Goal: Task Accomplishment & Management: Complete application form

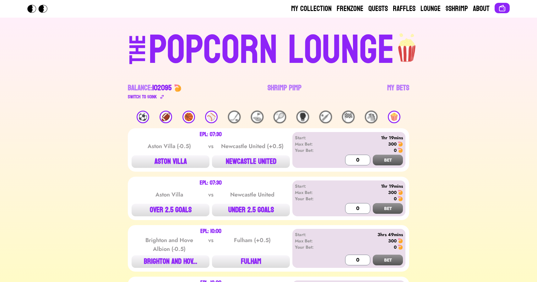
click at [144, 117] on div "⚽️" at bounding box center [143, 117] width 13 height 13
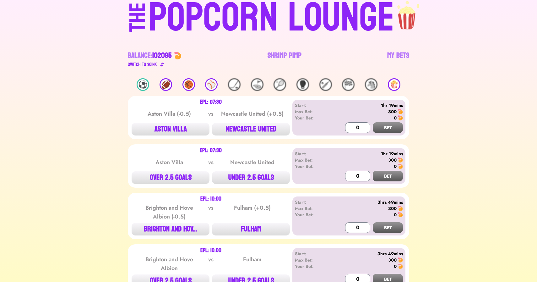
scroll to position [32, 0]
click at [397, 85] on div "🍿" at bounding box center [394, 85] width 13 height 13
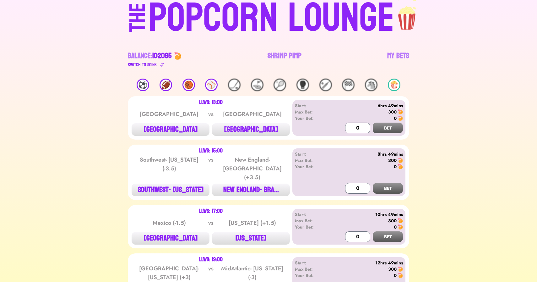
click at [213, 89] on div "⚾️" at bounding box center [211, 85] width 13 height 13
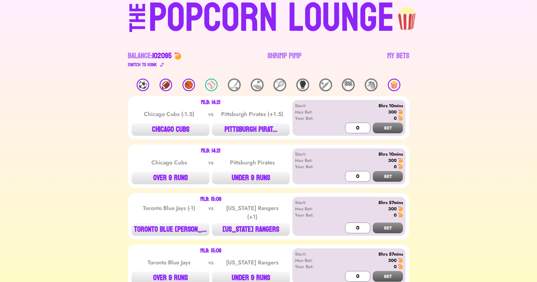
click at [143, 85] on div "⚽️" at bounding box center [143, 85] width 13 height 13
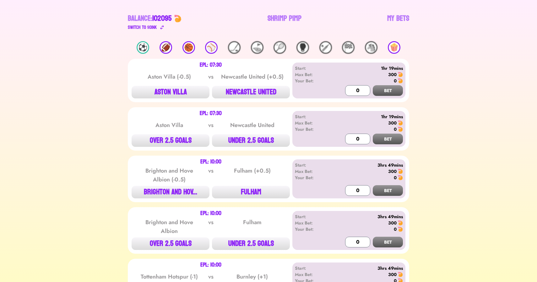
scroll to position [65, 0]
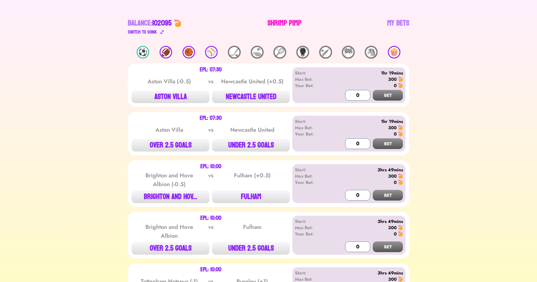
click at [278, 19] on link "Shrimp Pimp" at bounding box center [285, 27] width 34 height 18
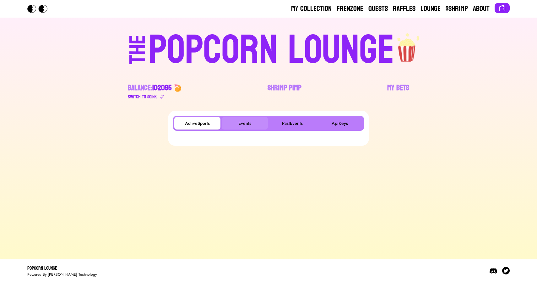
click at [248, 121] on button "Events" at bounding box center [245, 123] width 46 height 13
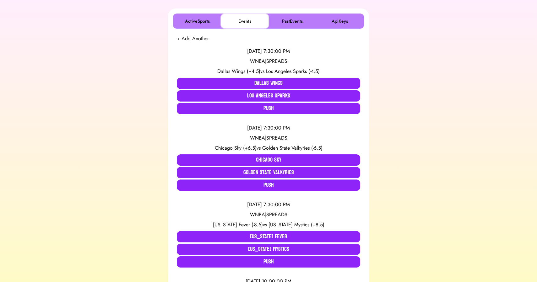
scroll to position [104, 0]
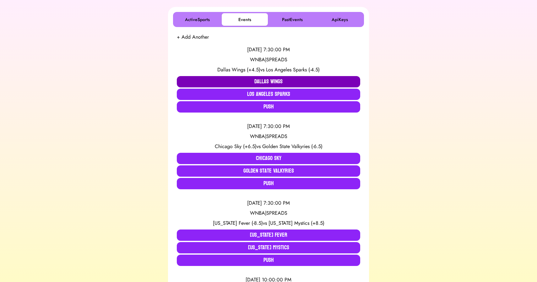
click at [247, 82] on button "Dallas Wings" at bounding box center [269, 81] width 184 height 11
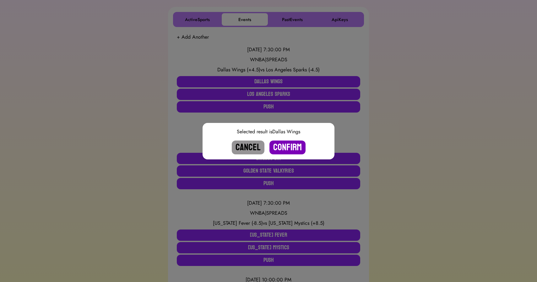
click at [284, 147] on button "Confirm" at bounding box center [288, 148] width 36 height 14
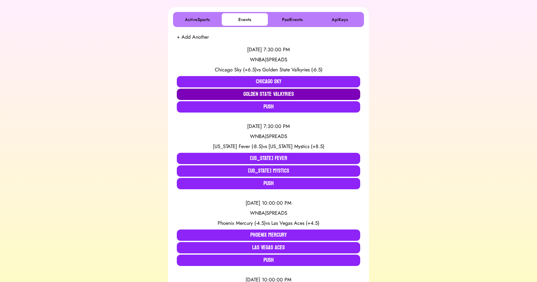
click at [246, 94] on button "Golden State Valkyries" at bounding box center [269, 94] width 184 height 11
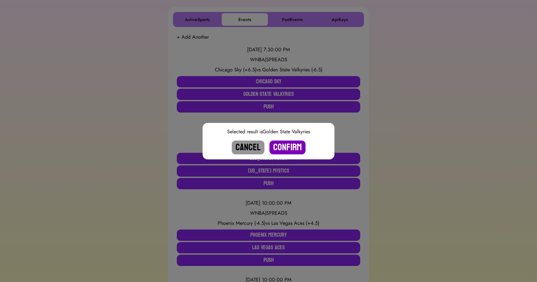
click at [287, 150] on button "Confirm" at bounding box center [288, 148] width 36 height 14
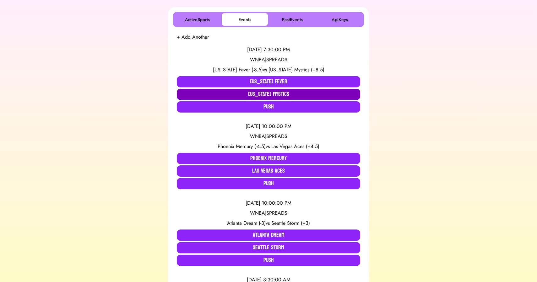
click at [262, 93] on button "Washington Mystics" at bounding box center [269, 94] width 184 height 11
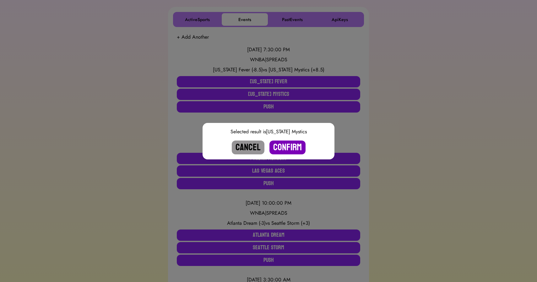
click at [280, 146] on button "Confirm" at bounding box center [288, 148] width 36 height 14
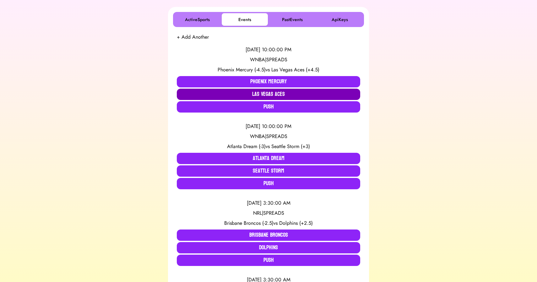
click at [260, 96] on button "Las Vegas Aces" at bounding box center [269, 94] width 184 height 11
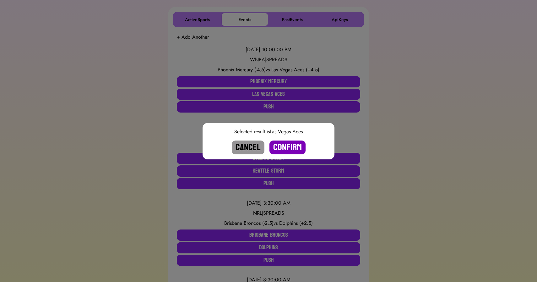
click at [290, 151] on button "Confirm" at bounding box center [288, 148] width 36 height 14
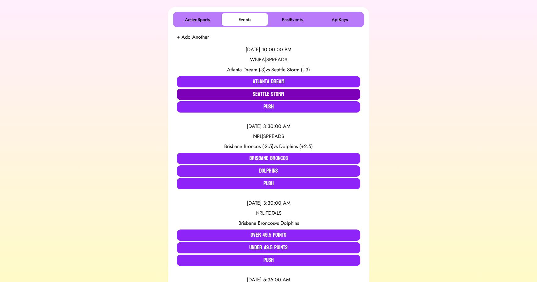
click at [256, 93] on button "Seattle Storm" at bounding box center [269, 94] width 184 height 11
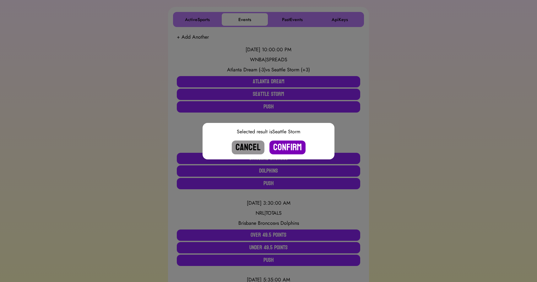
click at [285, 145] on button "Confirm" at bounding box center [288, 148] width 36 height 14
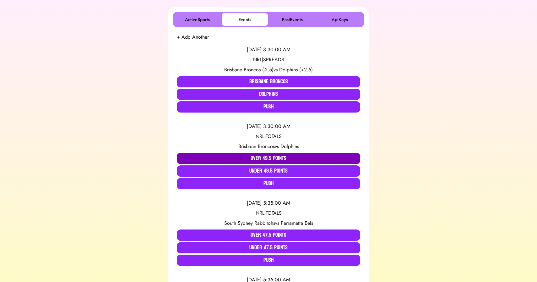
click at [223, 160] on button "Over 49.5 Points" at bounding box center [269, 158] width 184 height 11
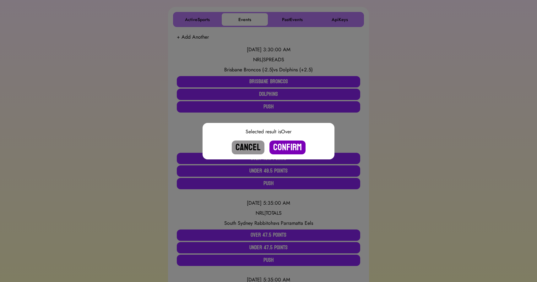
click at [289, 147] on button "Confirm" at bounding box center [288, 148] width 36 height 14
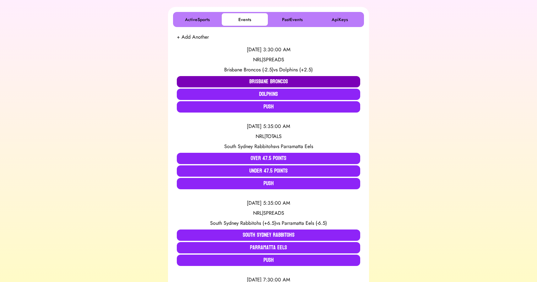
click at [257, 79] on button "Brisbane Broncos" at bounding box center [269, 81] width 184 height 11
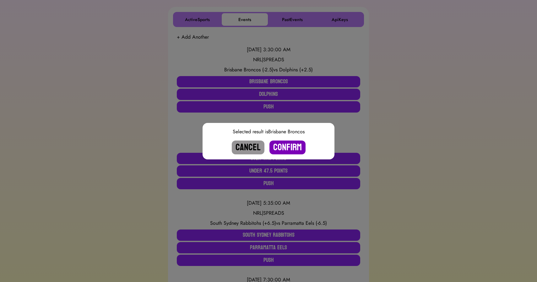
click at [286, 144] on button "Confirm" at bounding box center [288, 148] width 36 height 14
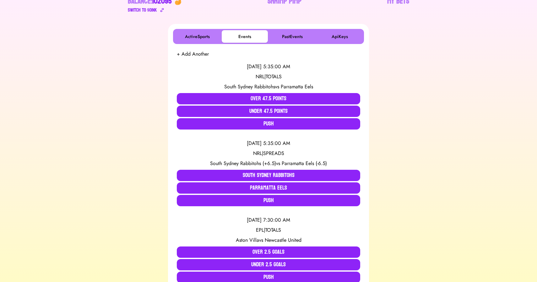
scroll to position [0, 0]
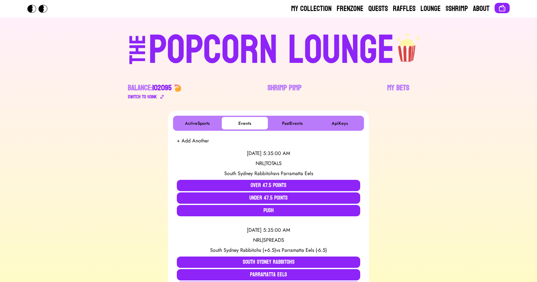
click at [234, 50] on div "POPCORN LOUNGE" at bounding box center [272, 50] width 246 height 40
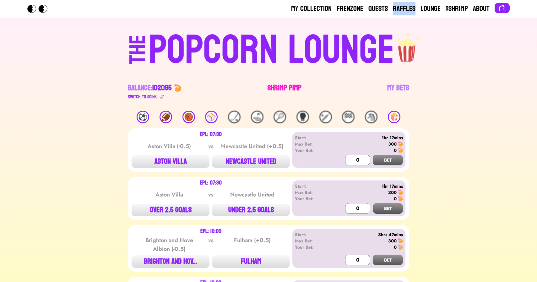
click at [279, 86] on link "Shrimp Pimp" at bounding box center [285, 92] width 34 height 18
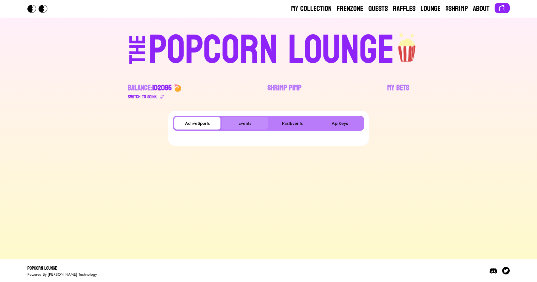
click at [249, 123] on button "Events" at bounding box center [245, 123] width 46 height 13
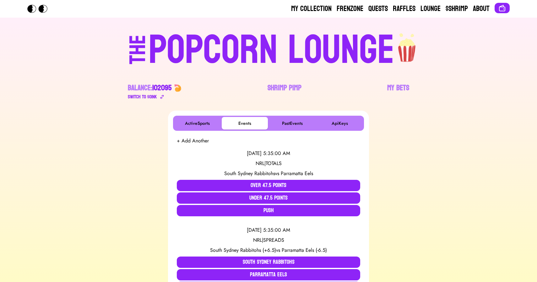
click at [194, 141] on button "+ Add Another" at bounding box center [193, 141] width 32 height 8
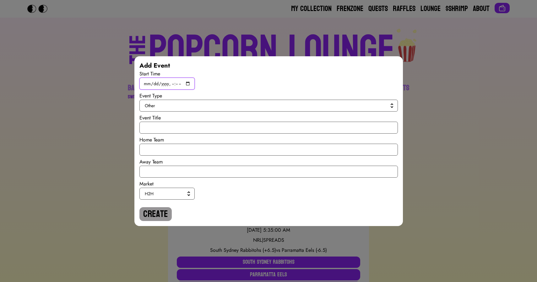
click at [190, 85] on input "datetime-local" at bounding box center [167, 84] width 55 height 12
type input "2025-08-16T18:15"
click at [270, 109] on button "Other" at bounding box center [269, 106] width 259 height 12
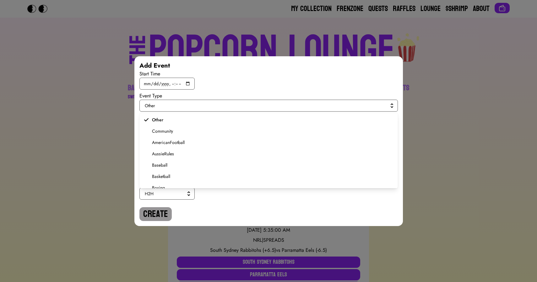
scroll to position [62, 0]
click at [188, 181] on span "MixedMartialArts" at bounding box center [272, 182] width 241 height 6
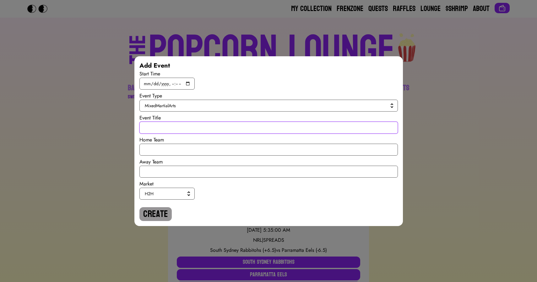
click at [173, 127] on input "text" at bounding box center [269, 128] width 259 height 12
paste input "UFC: Total Finishes on Card"
type input "UFC: Total Finishes on Card"
paste input "OVER 5.5 Total Finishes"
type input "OVER 5.5 Total Finishes"
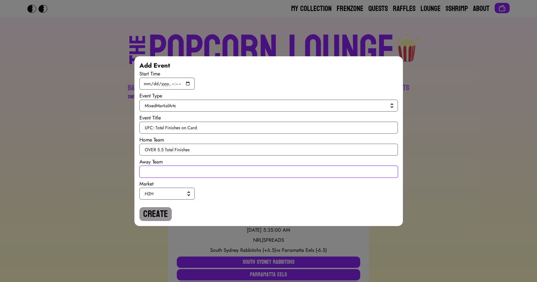
paste input "UNDER 5.5 Total Finishes"
type input "UNDER 5.5 Total Finishes"
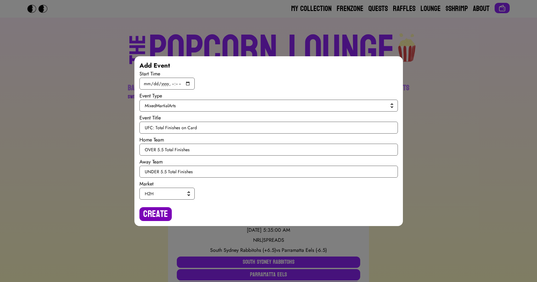
click at [157, 214] on button "Create" at bounding box center [156, 214] width 32 height 14
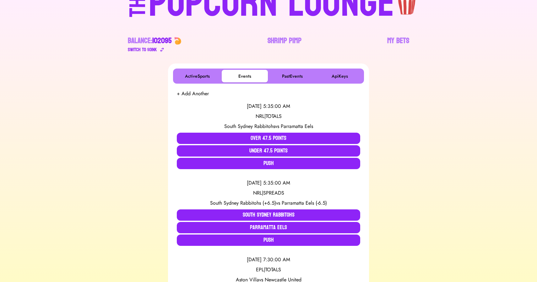
scroll to position [0, 0]
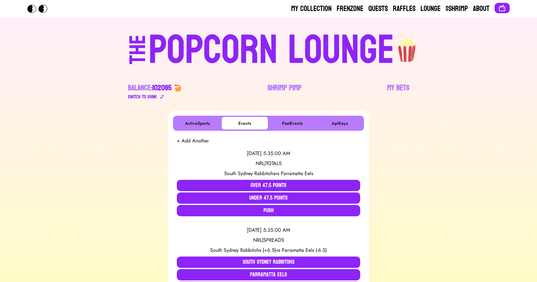
click at [187, 142] on button "+ Add Another" at bounding box center [193, 141] width 32 height 8
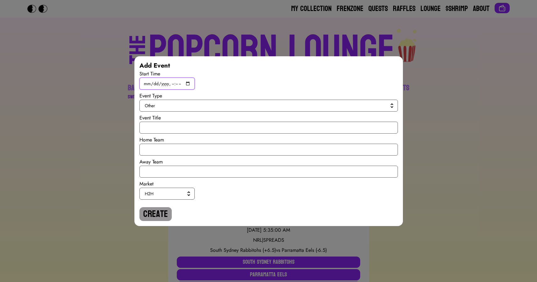
click at [188, 83] on input "datetime-local" at bounding box center [167, 84] width 55 height 12
type input "2025-08-16T18:15"
click at [280, 101] on button "Other" at bounding box center [269, 106] width 259 height 12
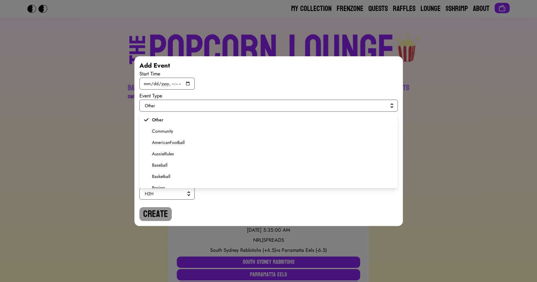
scroll to position [62, 0]
click at [180, 183] on span "MixedMartialArts" at bounding box center [272, 182] width 241 height 6
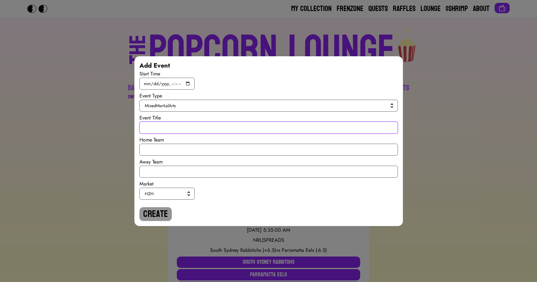
click at [163, 128] on input "text" at bounding box center [269, 128] width 259 height 12
paste input "UFC: Total Underdog wins on Card (+110 odds or worse)"
type input "UFC: Total Underdog wins on Card (+110 odds or worse)"
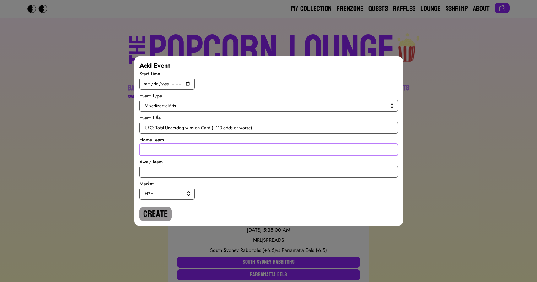
paste input "OVER 2.5 Underdog Wins"
type input "OVER 2.5 Underdog Wins"
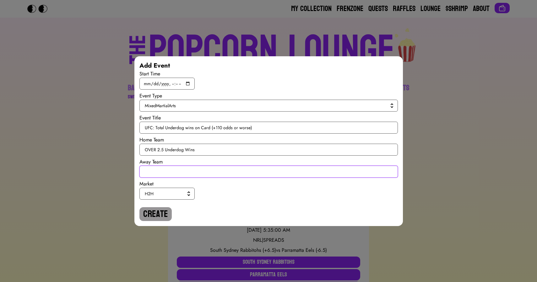
paste input "UNDER 2.5 Underdog Wins"
type input "UNDER 2.5 Underdog Wins"
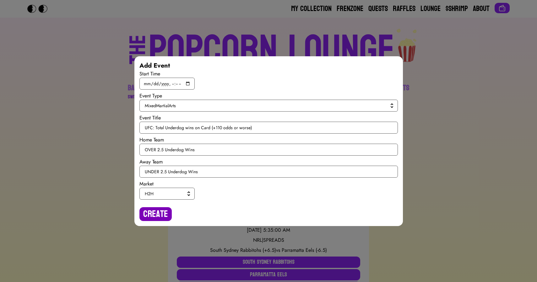
click at [154, 215] on button "Create" at bounding box center [156, 214] width 32 height 14
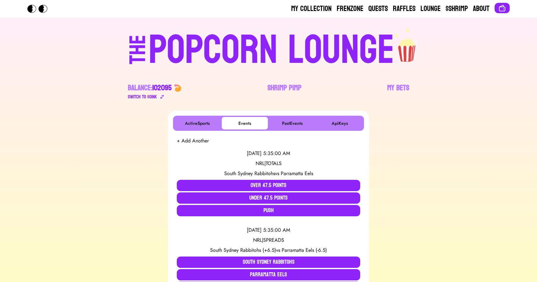
click at [189, 137] on button "+ Add Another" at bounding box center [193, 141] width 32 height 8
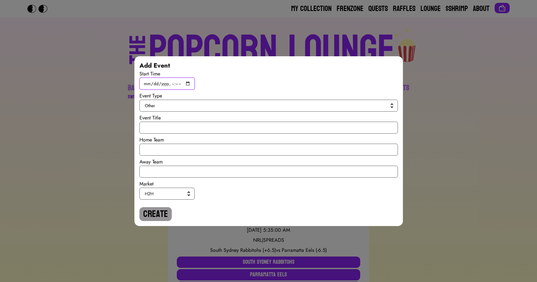
click at [187, 83] on input "datetime-local" at bounding box center [167, 84] width 55 height 12
type input "2025-08-16T18:15"
click at [274, 102] on span "Other" at bounding box center [267, 105] width 245 height 6
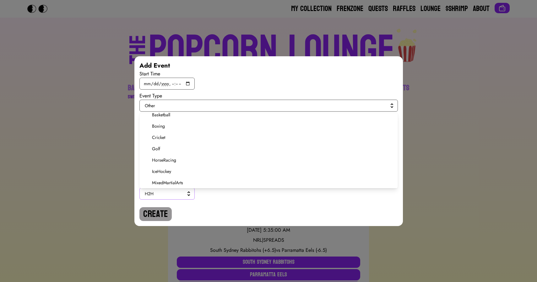
click at [173, 188] on button "H2H" at bounding box center [167, 194] width 55 height 12
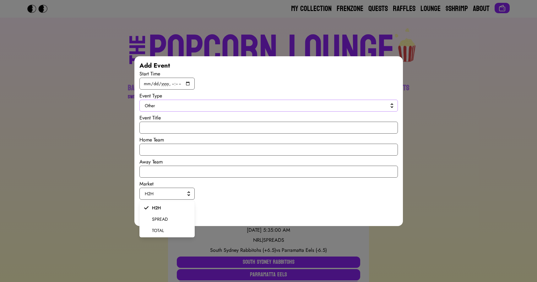
click at [178, 106] on span "Other" at bounding box center [267, 105] width 245 height 6
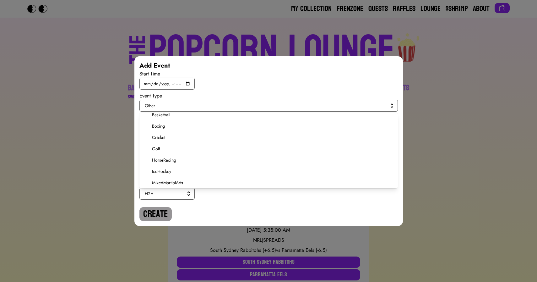
click at [158, 183] on span "MixedMartialArts" at bounding box center [272, 182] width 241 height 6
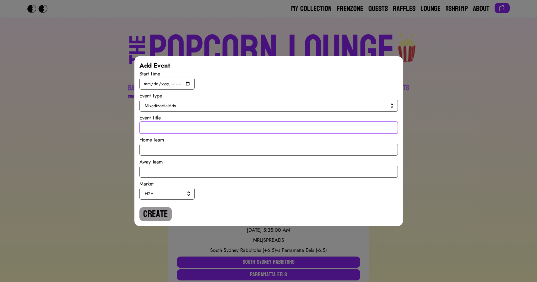
click at [155, 128] on input "text" at bounding box center [269, 128] width 259 height 12
paste input "UFC: Alibi Idiris vs Joseph Morales"
type input "UFC: Alibi Idiris vs Joseph Morales"
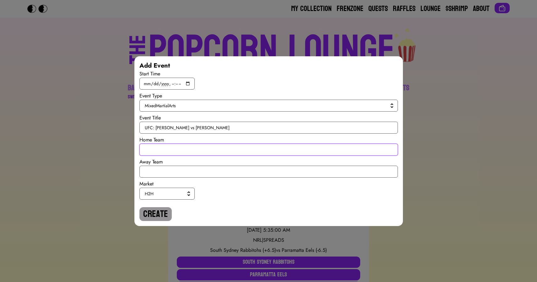
paste input "[PERSON_NAME] To Win By Decision"
type input "[PERSON_NAME] To Win By Decision"
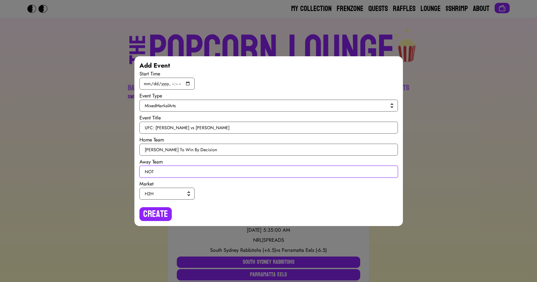
paste input "[PERSON_NAME] To Win By Decision"
type input "NOT [PERSON_NAME] To Win By Decision"
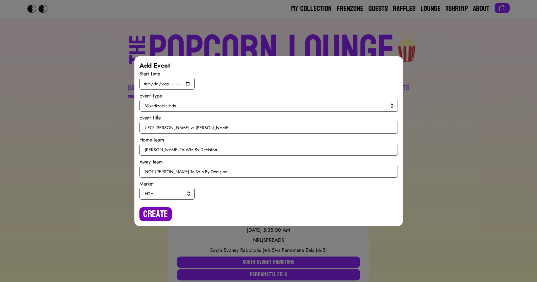
click at [155, 212] on button "Create" at bounding box center [156, 214] width 32 height 14
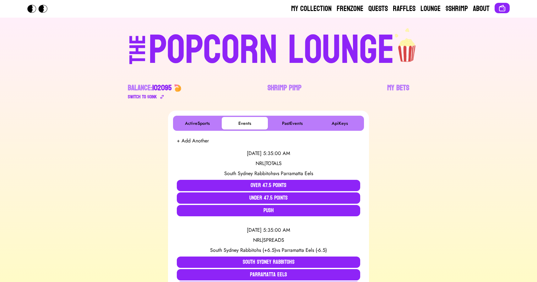
click at [188, 140] on button "+ Add Another" at bounding box center [193, 141] width 32 height 8
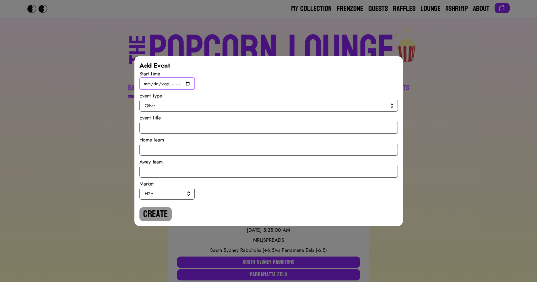
click at [189, 83] on input "datetime-local" at bounding box center [167, 84] width 55 height 12
type input "2025-08-16T18:30"
click at [274, 107] on span "Other" at bounding box center [267, 105] width 245 height 6
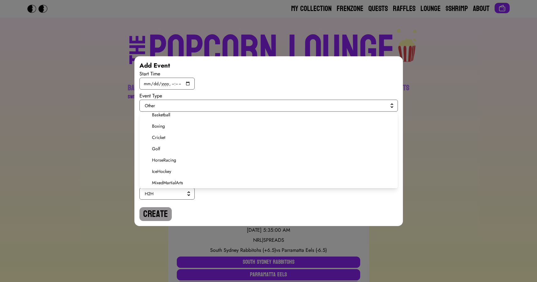
click at [175, 179] on span "MixedMartialArts" at bounding box center [272, 182] width 241 height 6
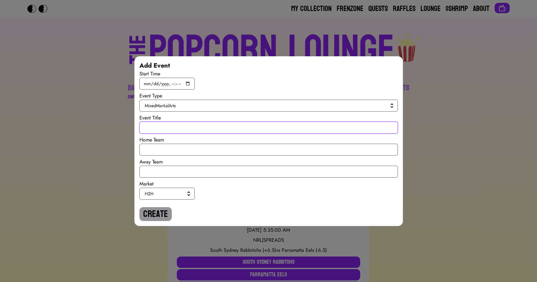
click at [159, 125] on input "text" at bounding box center [269, 128] width 259 height 12
paste input "UFC: Karine Silva vs Dione Barbosa"
type input "UFC: Karine Silva vs Dione Barbosa"
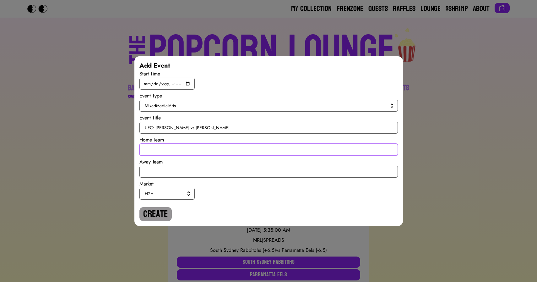
paste input "[PERSON_NAME] To Win By Decision"
type input "[PERSON_NAME] To Win By Decision"
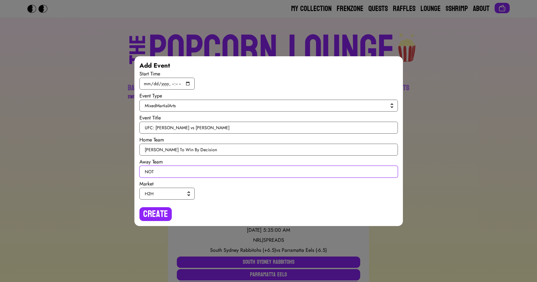
paste input "[PERSON_NAME] To Win By Decision"
type input "NOT [PERSON_NAME] To Win By Decision"
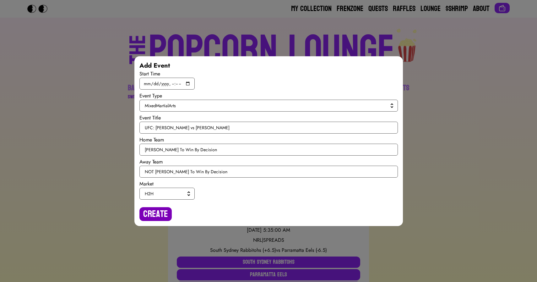
click at [147, 208] on button "Create" at bounding box center [156, 214] width 32 height 14
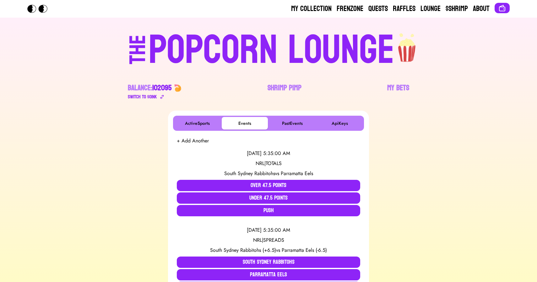
click at [194, 141] on button "+ Add Another" at bounding box center [193, 141] width 32 height 8
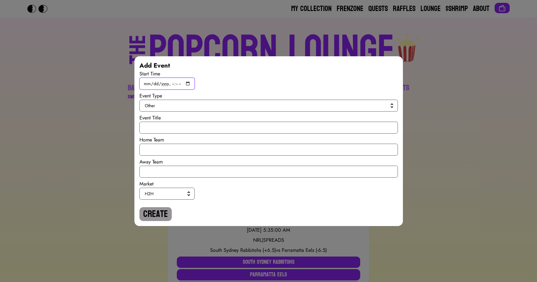
click at [186, 82] on input "datetime-local" at bounding box center [167, 84] width 55 height 12
type input "2025-08-16T19:15"
click at [273, 107] on span "Other" at bounding box center [267, 105] width 245 height 6
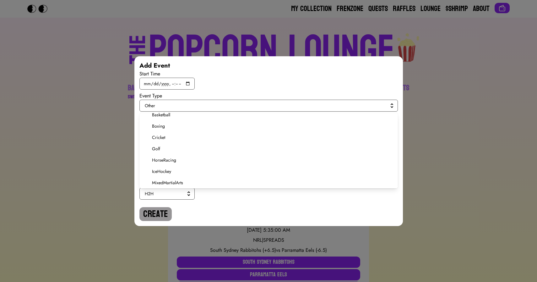
click at [175, 183] on span "MixedMartialArts" at bounding box center [272, 182] width 241 height 6
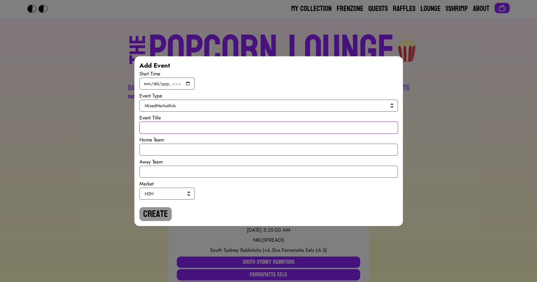
click at [163, 128] on input "text" at bounding box center [269, 128] width 259 height 12
paste input "UFC: Edson Barboza vs Drakkar Klose"
type input "UFC: Edson Barboza vs Drakkar Klose"
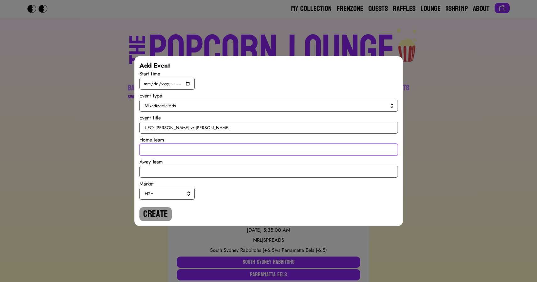
paste input "[PERSON_NAME]"
type input "[PERSON_NAME]"
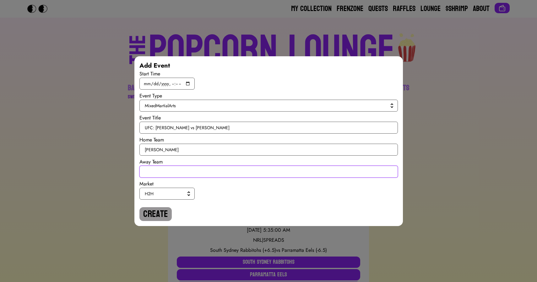
paste input "Drakkar [PERSON_NAME]"
type input "Drakkar [PERSON_NAME]"
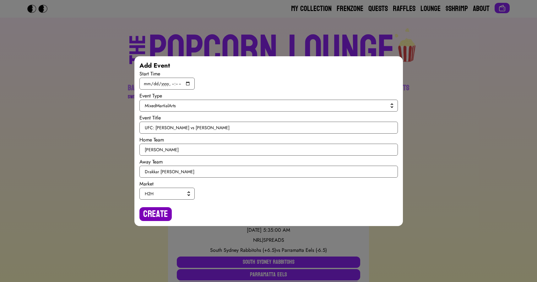
click at [151, 215] on button "Create" at bounding box center [156, 214] width 32 height 14
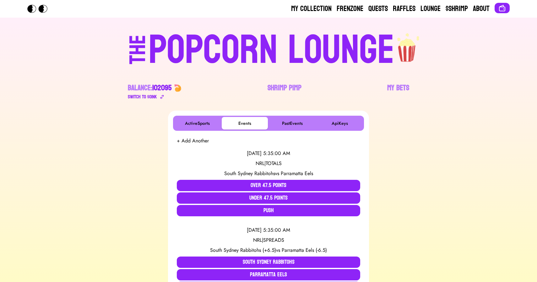
click at [191, 141] on button "+ Add Another" at bounding box center [193, 141] width 32 height 8
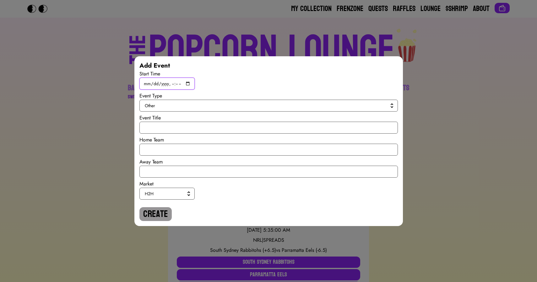
click at [186, 85] on input "datetime-local" at bounding box center [167, 84] width 55 height 12
type input "2025-08-16T19:45"
click at [273, 105] on span "Other" at bounding box center [267, 105] width 245 height 6
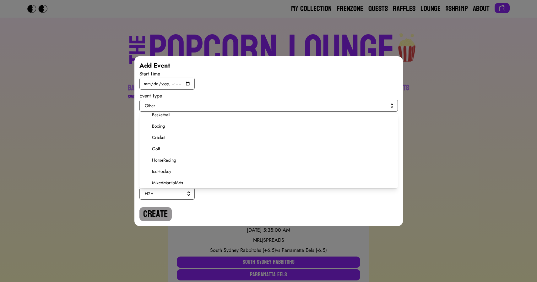
click at [183, 185] on span "MixedMartialArts" at bounding box center [272, 182] width 241 height 6
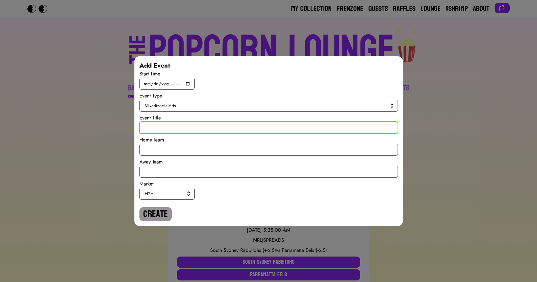
click at [169, 125] on input "text" at bounding box center [269, 128] width 259 height 12
paste input "UFC: Chase Hooper vs Alexander Hernandez"
type input "UFC: Chase Hooper vs Alexander Hernandez"
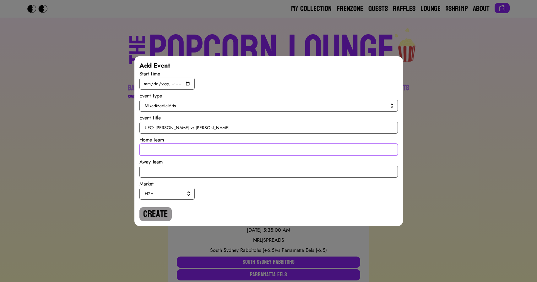
paste input "[PERSON_NAME] to Win Inside the Distance"
type input "[PERSON_NAME] to Win Inside the Distance"
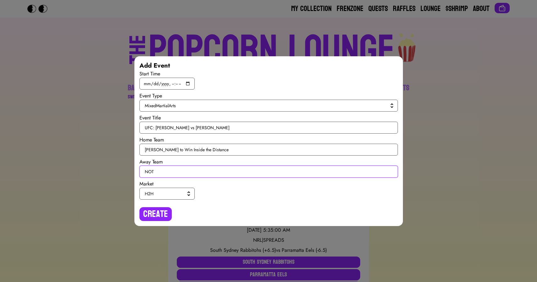
paste input "[PERSON_NAME] to Win Inside the Distance"
type input "NOT [PERSON_NAME] to Win Inside the Distance"
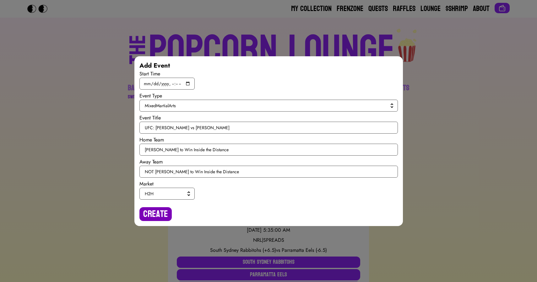
click at [151, 209] on button "Create" at bounding box center [156, 214] width 32 height 14
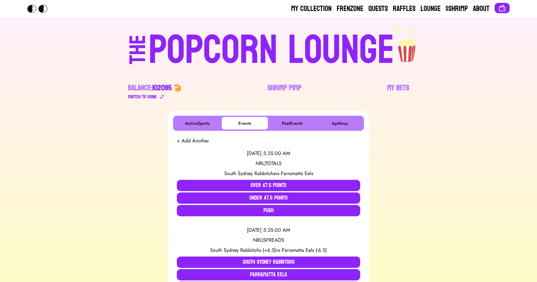
click at [196, 143] on button "+ Add Another" at bounding box center [193, 141] width 32 height 8
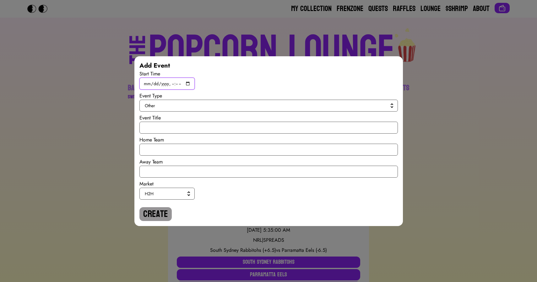
click at [189, 82] on input "datetime-local" at bounding box center [167, 84] width 55 height 12
type input "2025-08-16T20:15"
click at [273, 109] on button "Other" at bounding box center [269, 106] width 259 height 12
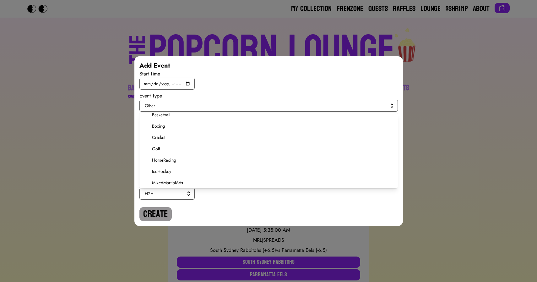
click at [181, 181] on span "MixedMartialArts" at bounding box center [272, 182] width 241 height 6
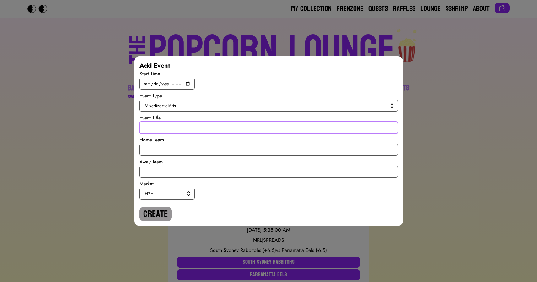
click at [160, 129] on input "text" at bounding box center [269, 128] width 259 height 12
paste input "UFC: Jessica Andrade vs Lupita Godinez"
type input "UFC: Jessica Andrade vs Lupita Godinez"
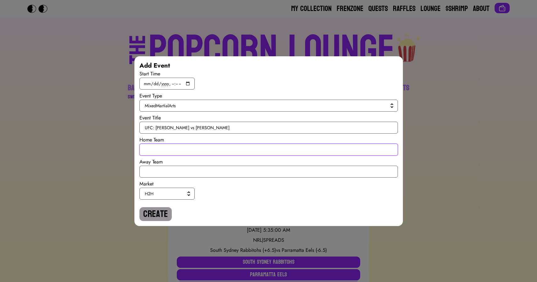
paste input "[PERSON_NAME]"
type input "[PERSON_NAME]"
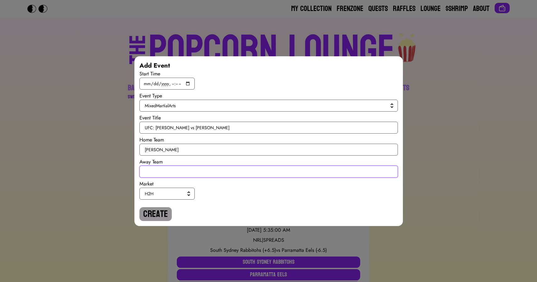
paste input "[PERSON_NAME]"
type input "[PERSON_NAME]"
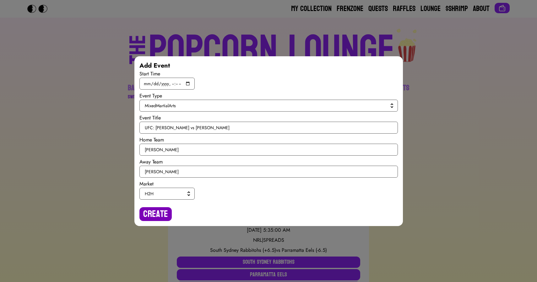
click at [150, 212] on button "Create" at bounding box center [156, 214] width 32 height 14
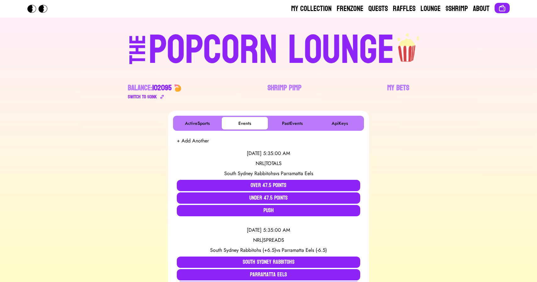
click at [188, 137] on button "+ Add Another" at bounding box center [193, 141] width 32 height 8
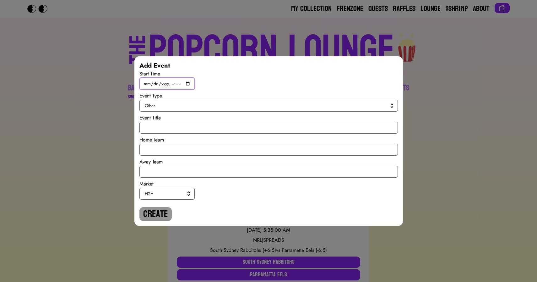
click at [184, 83] on input "datetime-local" at bounding box center [167, 84] width 55 height 12
click at [188, 82] on input "datetime-local" at bounding box center [167, 84] width 55 height 12
type input "2025-08-16T20:45"
click at [274, 104] on span "Other" at bounding box center [267, 105] width 245 height 6
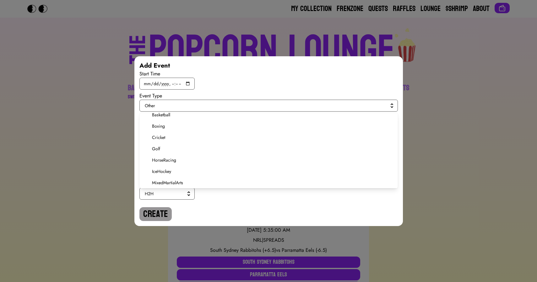
click at [172, 184] on span "MixedMartialArts" at bounding box center [272, 182] width 241 height 6
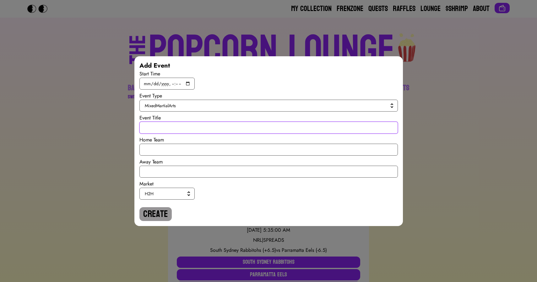
click at [166, 125] on input "text" at bounding box center [269, 128] width 259 height 12
paste input "UFC: Gerald Meerschaert vs Michal Oleksiejczuk"
type input "UFC: Gerald Meerschaert vs Michal Oleksiejczuk"
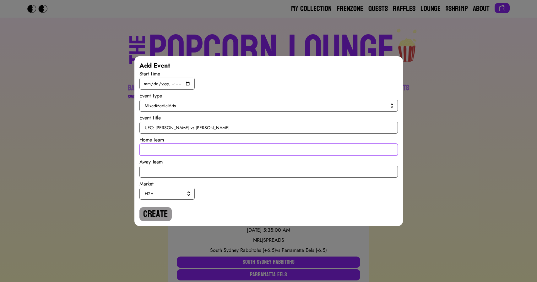
paste input "[PERSON_NAME] To Win By KO/TKO/DQ"
type input "[PERSON_NAME] To Win By KO/TKO/DQ"
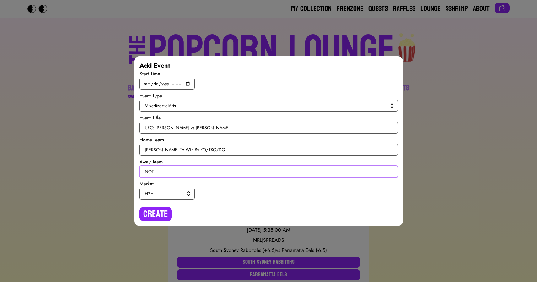
paste input "[PERSON_NAME] To Win By KO/TKO/DQ"
type input "NOT [PERSON_NAME] To Win By KO/TKO/DQ"
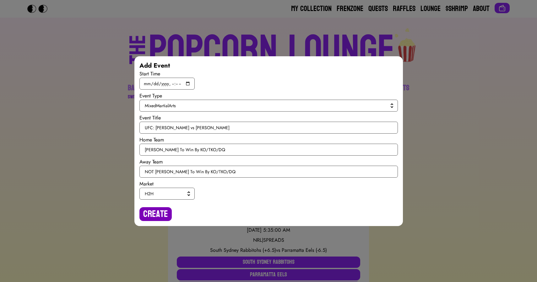
click at [152, 210] on button "Create" at bounding box center [156, 214] width 32 height 14
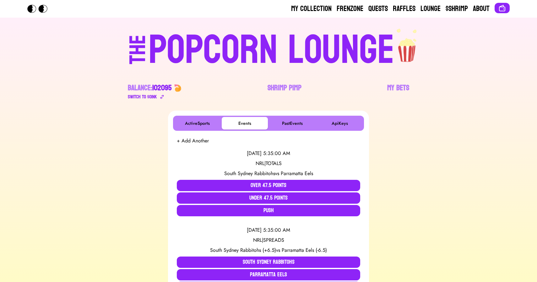
click at [194, 140] on button "+ Add Another" at bounding box center [193, 141] width 32 height 8
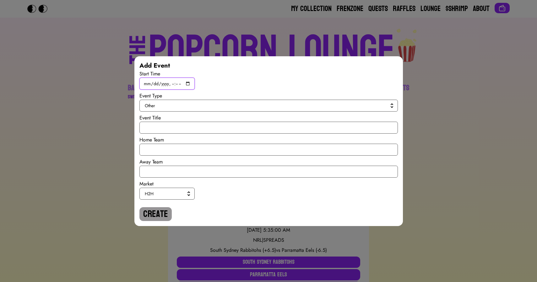
click at [187, 85] on input "datetime-local" at bounding box center [167, 84] width 55 height 12
click at [186, 81] on input "datetime-local" at bounding box center [167, 84] width 55 height 12
type input "2025-08-16T21:30"
click at [275, 104] on span "Other" at bounding box center [267, 105] width 245 height 6
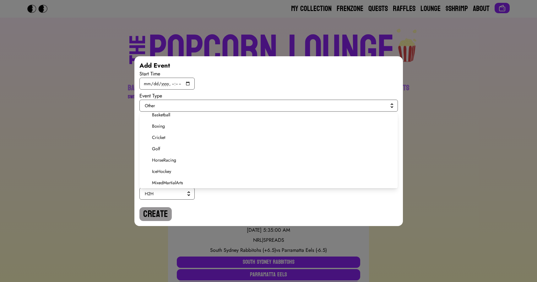
click at [172, 183] on span "MixedMartialArts" at bounding box center [272, 182] width 241 height 6
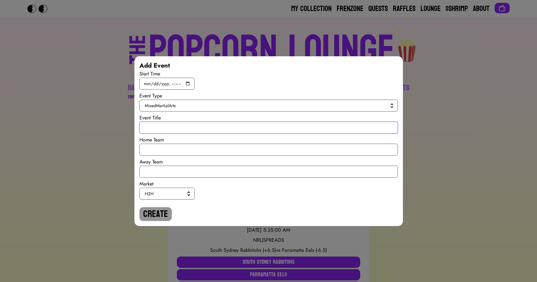
click at [170, 128] on input "text" at bounding box center [269, 128] width 259 height 12
paste input "UFC: Baysangur Susurkaev vs Eric Nolan"
type input "UFC: Baysangur Susurkaev vs Eric Nolan"
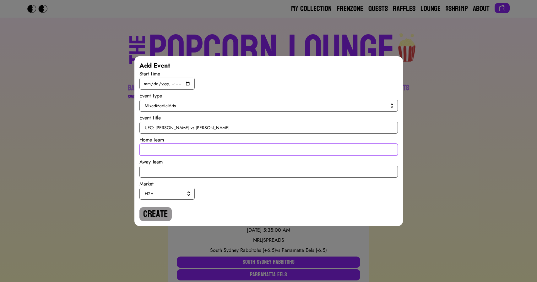
paste input "[PERSON_NAME] to Win by [PERSON_NAME]/TKO/DQ in Round 1"
type input "[PERSON_NAME] to Win by [PERSON_NAME]/TKO/DQ in Round 1"
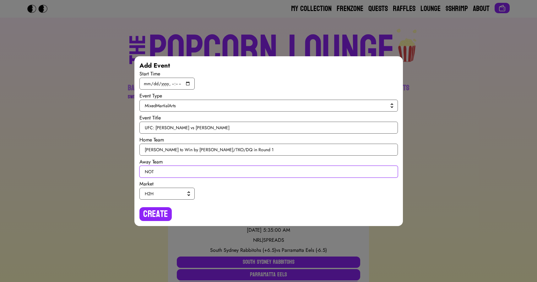
paste input "[PERSON_NAME] to Win by [PERSON_NAME]/TKO/DQ in Round 1"
type input "NOT [PERSON_NAME] to Win by [PERSON_NAME]/TKO/DQ in Round 1"
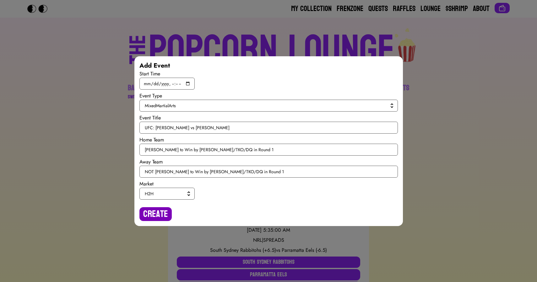
click at [155, 208] on button "Create" at bounding box center [156, 214] width 32 height 14
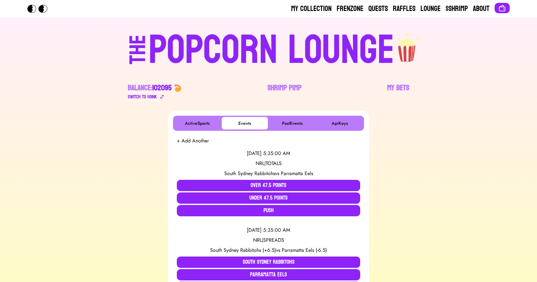
click at [187, 142] on button "+ Add Another" at bounding box center [193, 141] width 32 height 8
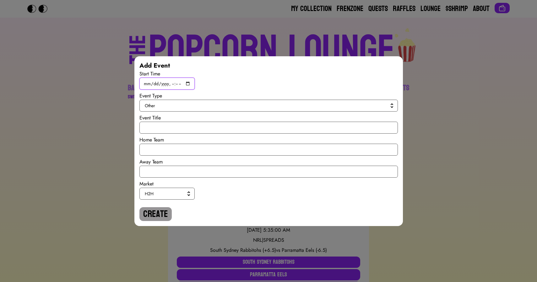
click at [187, 80] on input "datetime-local" at bounding box center [167, 84] width 55 height 12
click at [188, 85] on input "datetime-local" at bounding box center [167, 84] width 55 height 12
type input "2025-08-16T22:15"
click at [282, 100] on button "Other" at bounding box center [269, 106] width 259 height 12
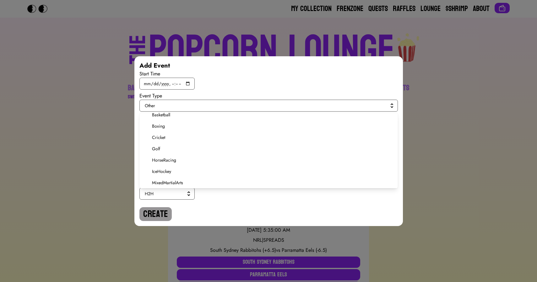
click at [176, 178] on li "MixedMartialArts" at bounding box center [269, 182] width 259 height 11
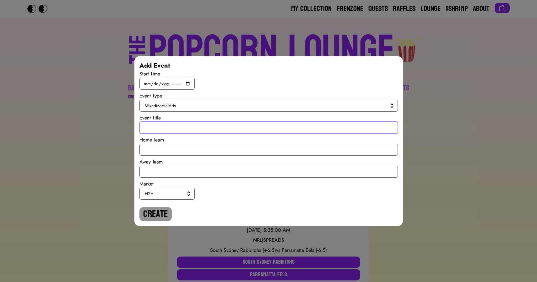
click at [164, 126] on input "text" at bounding box center [269, 128] width 259 height 12
paste input "UFC: Total Fight Time on Main Card (Next 5 Fights)"
type input "UFC: Total Fight Time on Main Card (Next 5 Fights)"
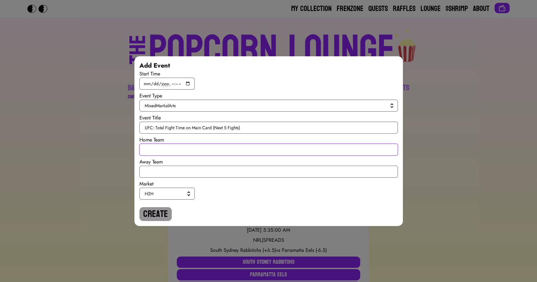
paste input "OVER 69 minutes total fight time"
type input "OVER 69 minutes total fight time"
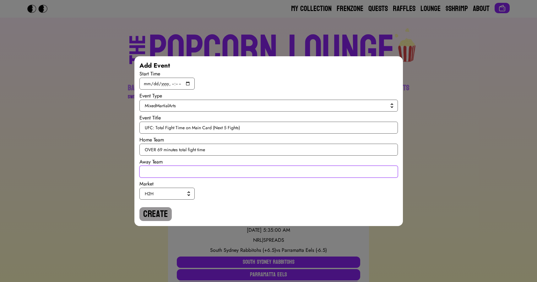
paste input "UNDER 69 minutes total fight time"
type input "UNDER 69 minutes total fight time"
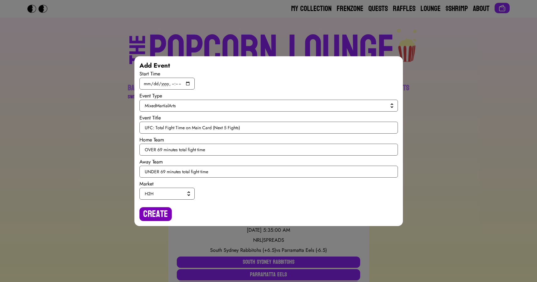
click at [157, 211] on button "Create" at bounding box center [156, 214] width 32 height 14
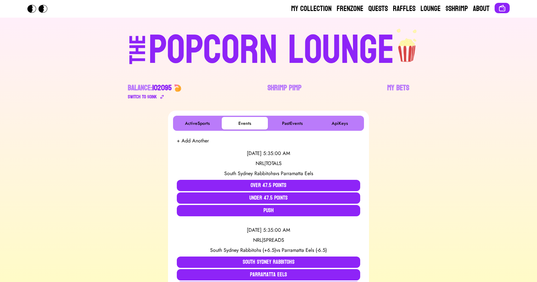
click at [189, 141] on button "+ Add Another" at bounding box center [193, 141] width 32 height 8
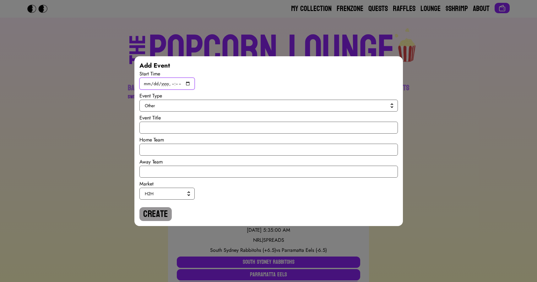
click at [188, 84] on input "datetime-local" at bounding box center [167, 84] width 55 height 12
type input "2025-08-16T22:15"
click at [269, 107] on span "Other" at bounding box center [267, 105] width 245 height 6
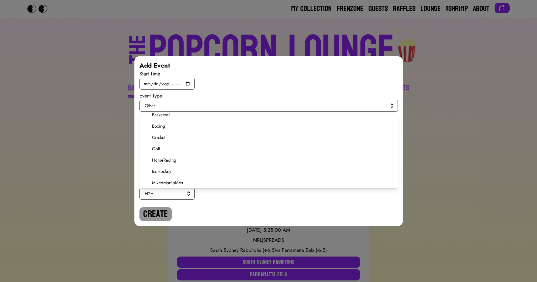
click at [179, 182] on span "MixedMartialArts" at bounding box center [272, 182] width 241 height 6
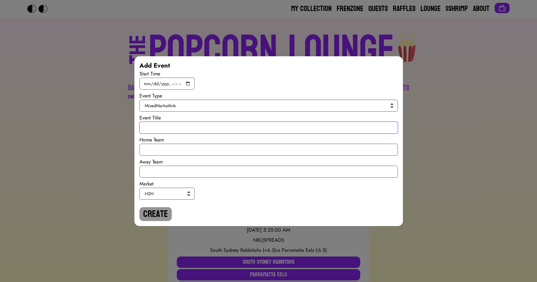
click at [163, 132] on input "text" at bounding box center [269, 128] width 259 height 12
paste input "UFC: Tim Elliott vs Kai Asakura"
type input "UFC: Tim Elliott vs Kai Asakura"
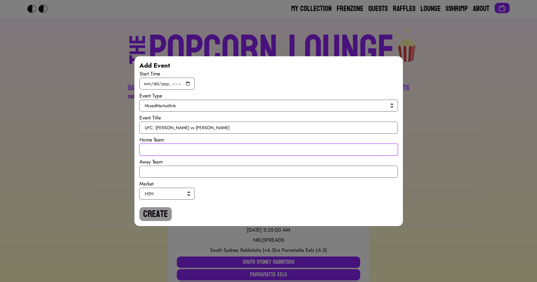
paste input "[PERSON_NAME] to Win Inside the Distance"
type input "[PERSON_NAME] to Win Inside the Distance"
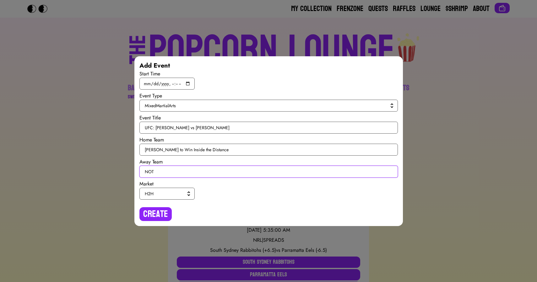
paste input "[PERSON_NAME] to Win Inside the Distance"
type input "NOT [PERSON_NAME] to Win Inside the Distance"
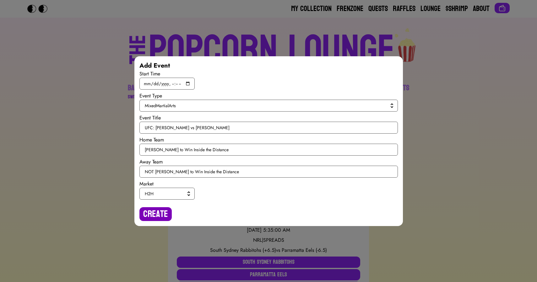
click at [152, 214] on button "Create" at bounding box center [156, 214] width 32 height 14
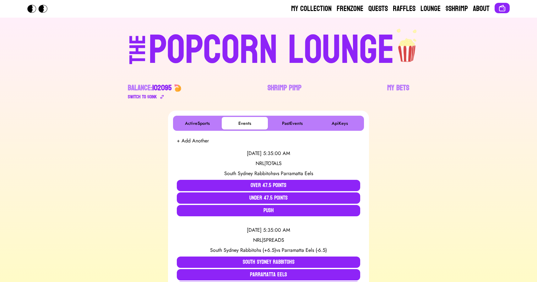
click at [188, 138] on button "+ Add Another" at bounding box center [193, 141] width 32 height 8
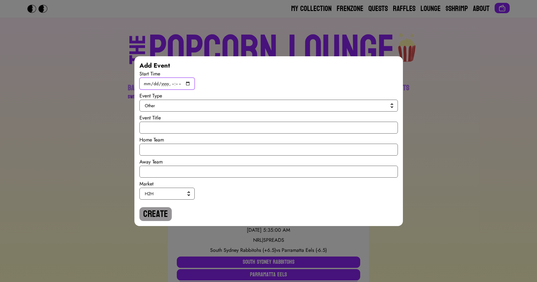
click at [186, 86] on input "datetime-local" at bounding box center [167, 84] width 55 height 12
type input "2025-08-16T22:30"
click at [273, 109] on button "Other" at bounding box center [269, 106] width 259 height 12
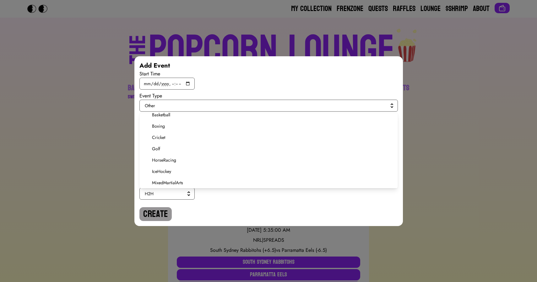
click at [177, 185] on span "MixedMartialArts" at bounding box center [272, 182] width 241 height 6
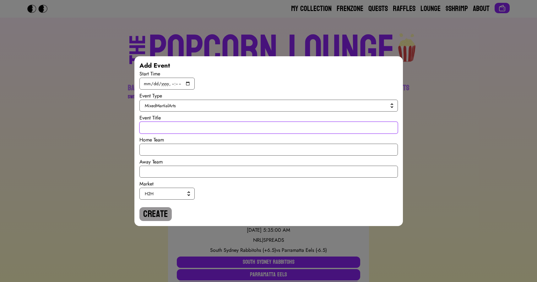
click at [175, 129] on input "text" at bounding box center [269, 128] width 259 height 12
paste input "UFC: Jared Cannonier vs Michael Page"
type input "UFC: Jared Cannonier vs Michael Page"
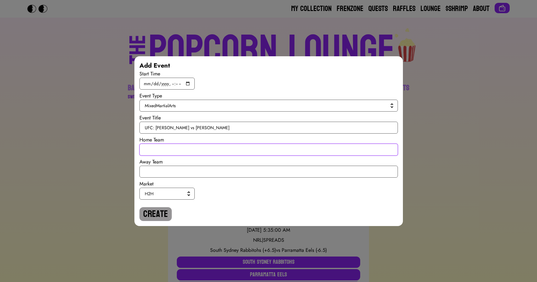
paste input "[PERSON_NAME] To Win By Decision"
type input "[PERSON_NAME] To Win By Decision"
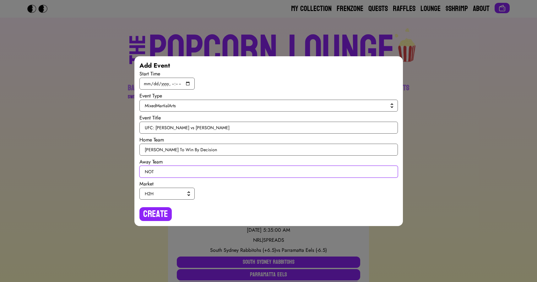
paste input "[PERSON_NAME] To Win By Decision"
type input "NOT [PERSON_NAME] To Win By Decision"
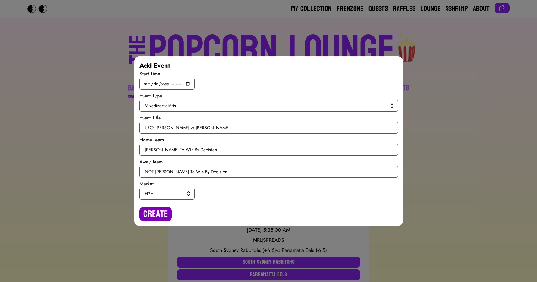
click at [155, 215] on button "Create" at bounding box center [156, 214] width 32 height 14
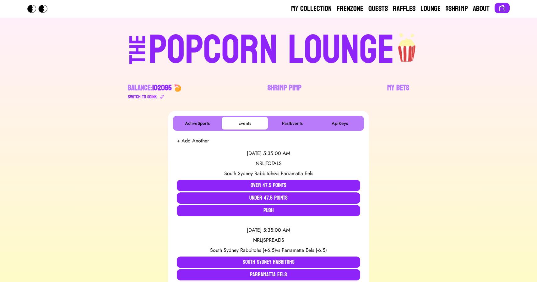
click at [189, 139] on button "+ Add Another" at bounding box center [193, 141] width 32 height 8
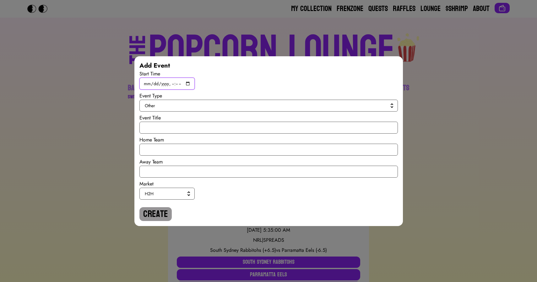
click at [188, 84] on input "datetime-local" at bounding box center [167, 84] width 55 height 12
type input "2025-08-16T23:00"
click at [281, 106] on span "Other" at bounding box center [267, 105] width 245 height 6
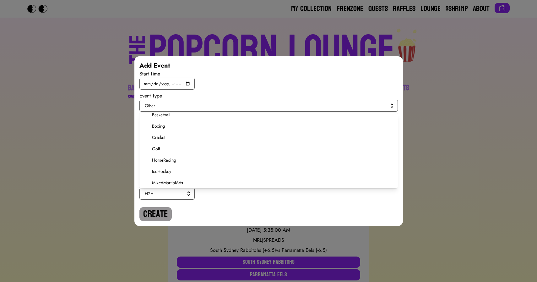
click at [185, 180] on span "MixedMartialArts" at bounding box center [272, 182] width 241 height 6
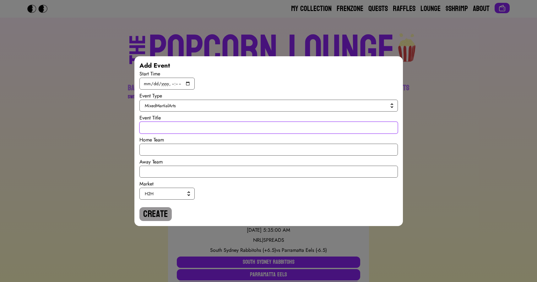
click at [172, 130] on input "text" at bounding box center [269, 128] width 259 height 12
paste input "UFC: Geoff Neal vs Carlos Prates"
type input "UFC: Geoff Neal vs Carlos Prates"
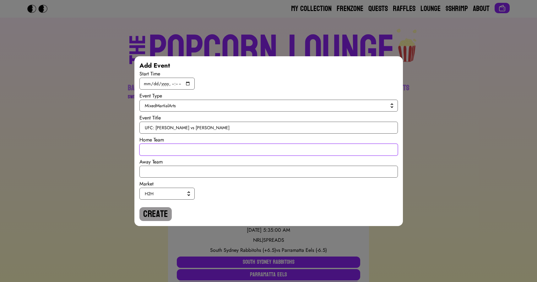
paste input "[PERSON_NAME] To Win By KO/TKO/DQ"
type input "[PERSON_NAME] To Win By KO/TKO/DQ"
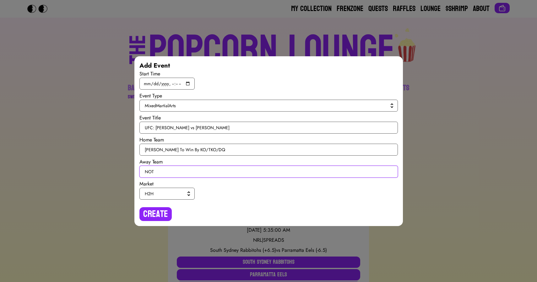
paste input "[PERSON_NAME] To Win By KO/TKO/DQ"
type input "NOT [PERSON_NAME] To Win By KO/TKO/DQ"
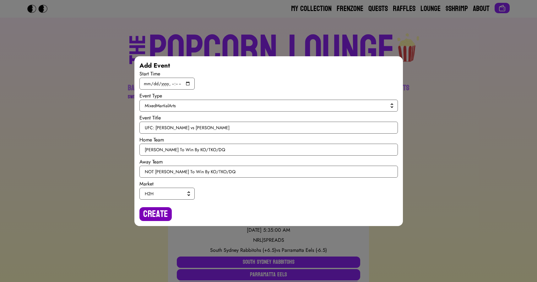
click at [156, 209] on button "Create" at bounding box center [156, 214] width 32 height 14
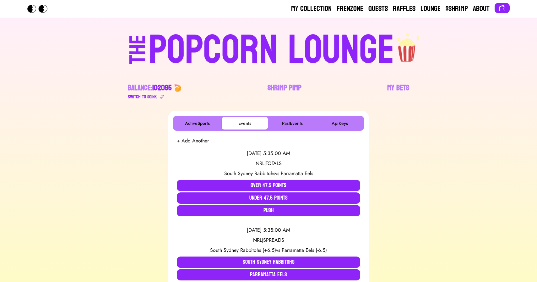
click at [194, 141] on button "+ Add Another" at bounding box center [193, 141] width 32 height 8
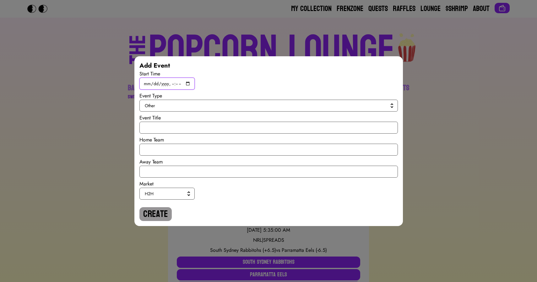
click at [188, 82] on input "datetime-local" at bounding box center [167, 84] width 55 height 12
type input "2025-08-16T23:30"
click at [270, 107] on span "Other" at bounding box center [267, 105] width 245 height 6
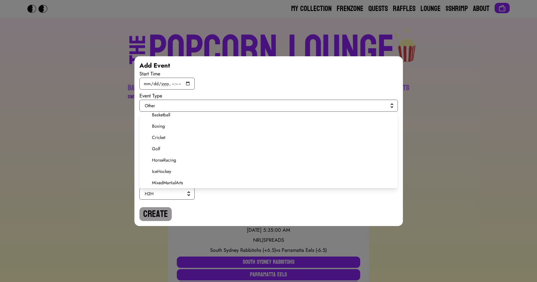
click at [173, 182] on span "MixedMartialArts" at bounding box center [272, 182] width 241 height 6
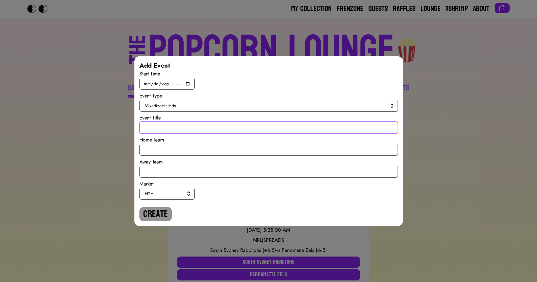
click at [167, 127] on input "text" at bounding box center [269, 128] width 259 height 12
paste input "UFC: Lerone Murphy vs Aaron Pico"
type input "UFC: Lerone Murphy vs Aaron Pico"
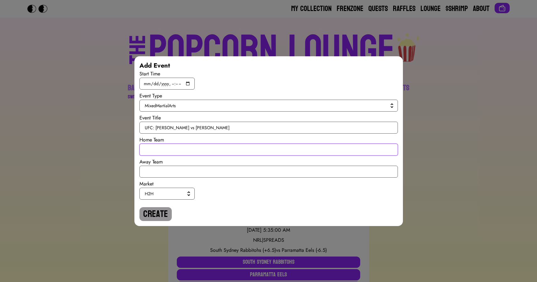
paste input "[PERSON_NAME]"
type input "[PERSON_NAME]"
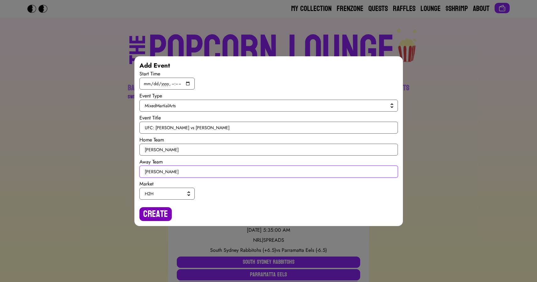
type input "[PERSON_NAME]"
click at [152, 215] on button "Create" at bounding box center [156, 214] width 32 height 14
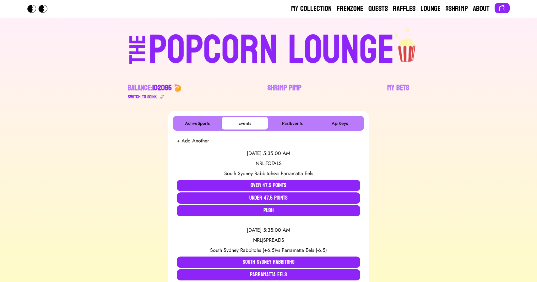
click at [185, 141] on button "+ Add Another" at bounding box center [193, 141] width 32 height 8
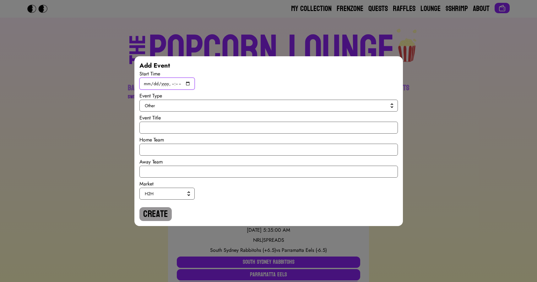
click at [189, 83] on input "datetime-local" at bounding box center [167, 84] width 55 height 12
type input "2025-08-16T23:45"
click at [270, 107] on span "Other" at bounding box center [267, 105] width 245 height 6
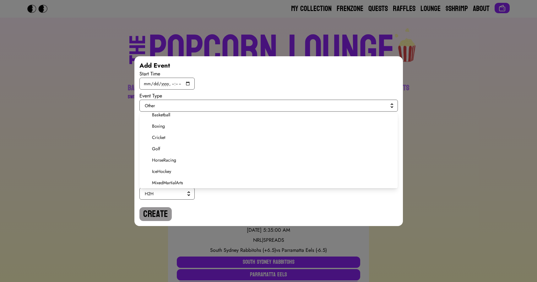
click at [159, 186] on li "MixedMartialArts" at bounding box center [269, 182] width 259 height 11
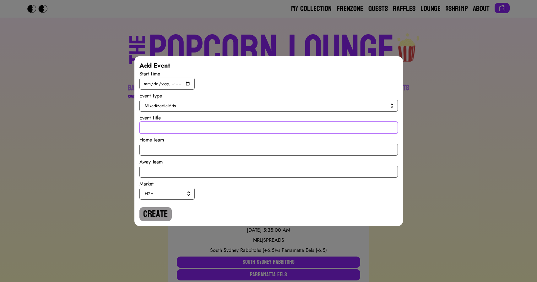
click at [155, 128] on input "text" at bounding box center [269, 128] width 259 height 12
paste input "UFC: Dricus Du Plessis vs Khamzat Chimaev"
type input "UFC: Dricus Du Plessis vs Khamzat Chimaev"
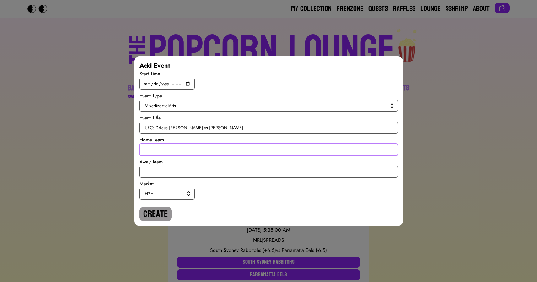
paste input "[PERSON_NAME] to Win Inside the Distance"
type input "[PERSON_NAME] to Win Inside the Distance"
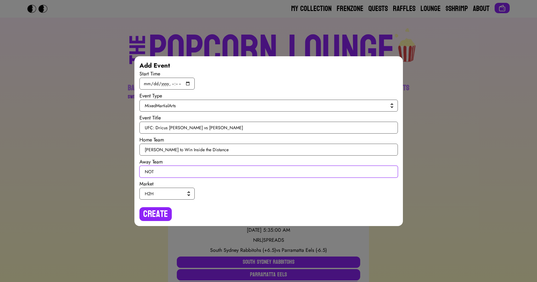
paste input "[PERSON_NAME] to Win Inside the Distance"
type input "NOT [PERSON_NAME] to Win Inside the Distance"
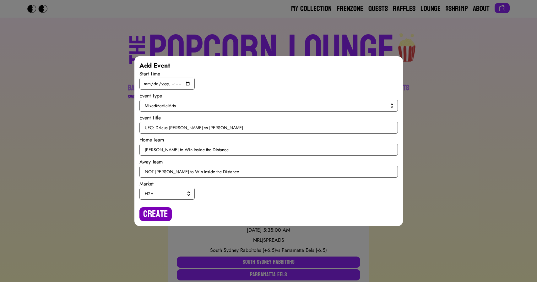
click at [154, 212] on button "Create" at bounding box center [156, 214] width 32 height 14
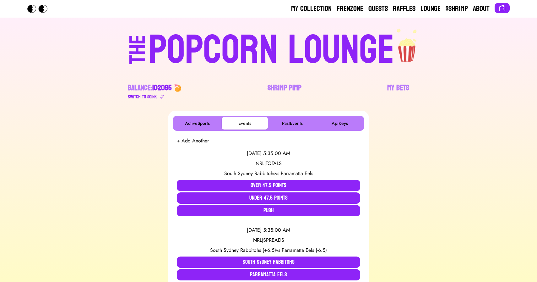
click at [207, 46] on div "POPCORN LOUNGE" at bounding box center [272, 50] width 246 height 40
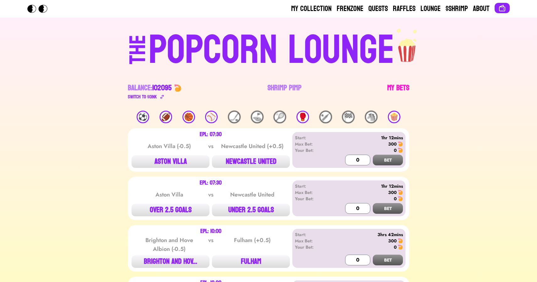
click at [399, 87] on link "My Bets" at bounding box center [399, 92] width 22 height 18
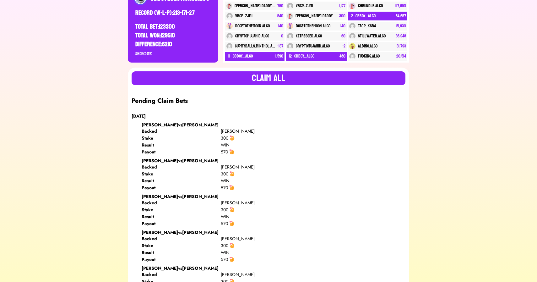
scroll to position [108, 0]
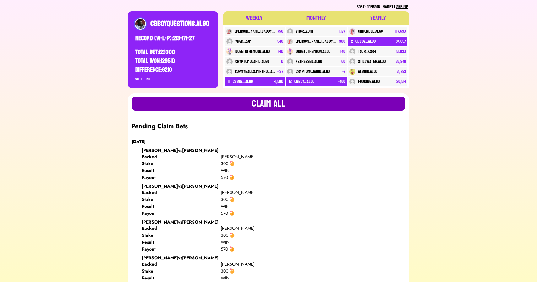
click at [183, 105] on button "Claim all" at bounding box center [269, 104] width 274 height 14
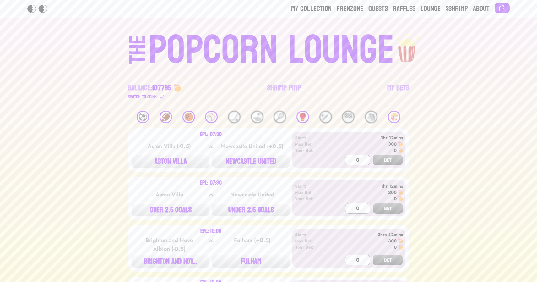
click at [143, 115] on div "⚽️" at bounding box center [143, 117] width 13 height 13
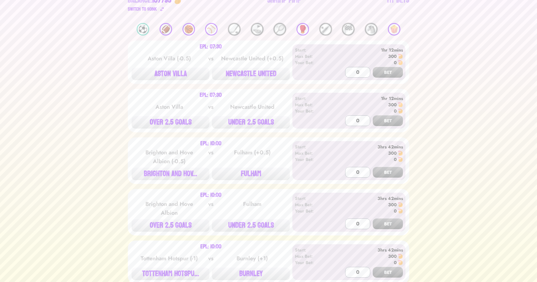
scroll to position [93, 0]
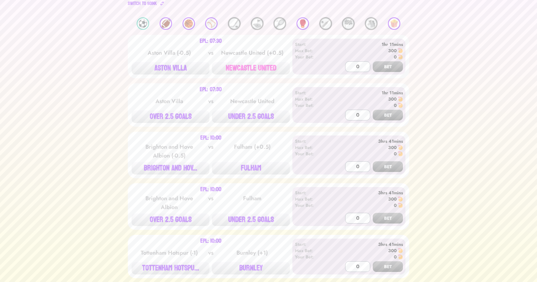
click at [248, 69] on button "NEWCASTLE UNITED" at bounding box center [251, 68] width 78 height 13
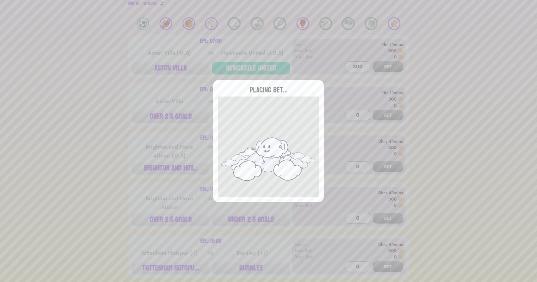
type input "0"
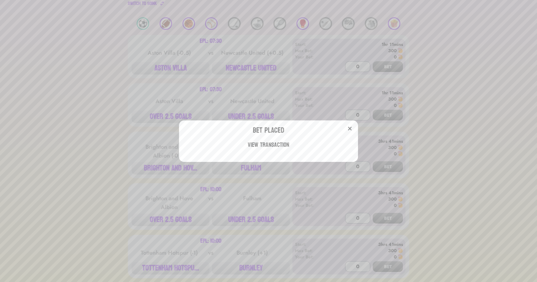
click at [167, 118] on div "Bet Placed View Transaction" at bounding box center [268, 141] width 537 height 282
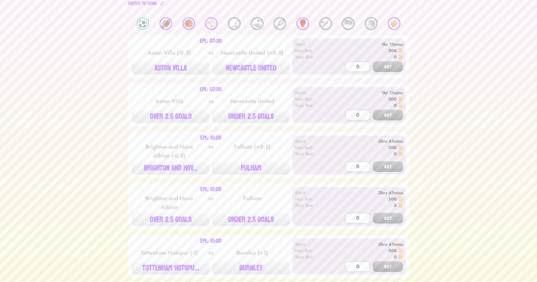
click at [167, 118] on button "OVER 2.5 GOALS" at bounding box center [171, 116] width 78 height 13
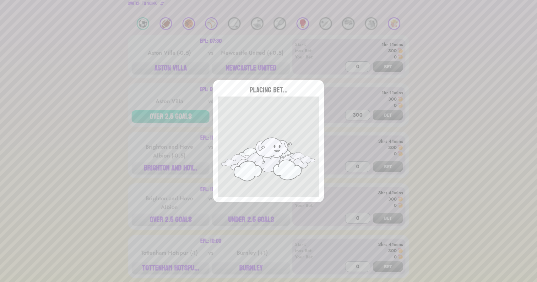
type input "0"
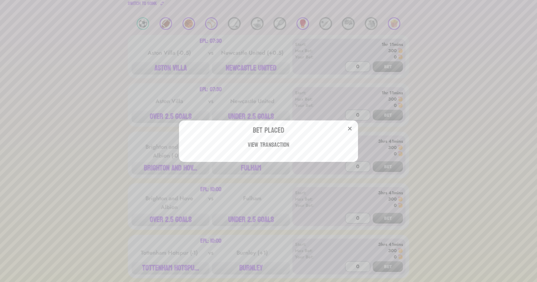
click at [167, 219] on div "Bet Placed View Transaction" at bounding box center [268, 141] width 537 height 282
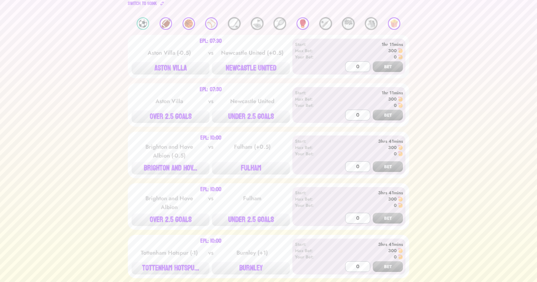
click at [167, 219] on button "OVER 2.5 GOALS" at bounding box center [171, 219] width 78 height 13
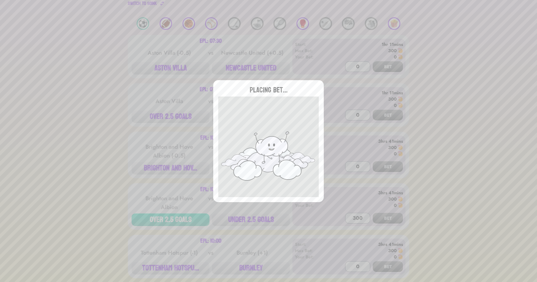
type input "0"
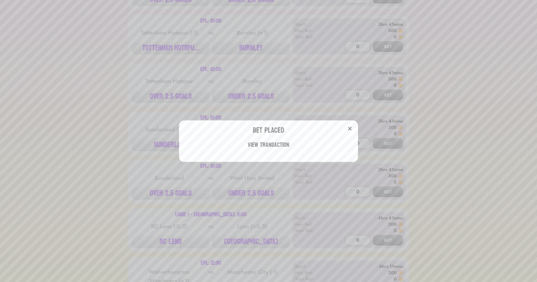
scroll to position [317, 0]
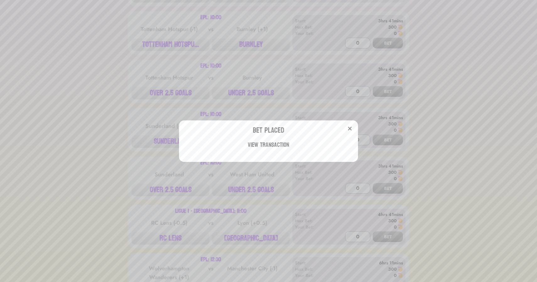
click at [118, 156] on div "Bet Placed View Transaction" at bounding box center [268, 141] width 537 height 282
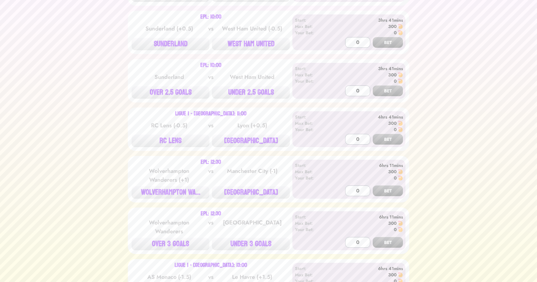
scroll to position [420, 0]
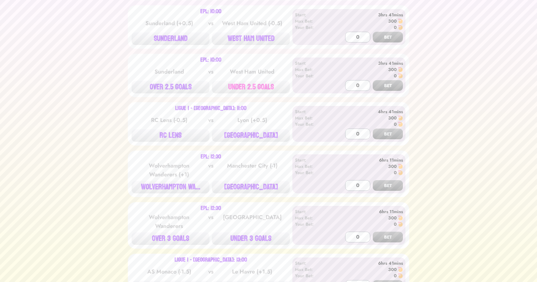
click at [248, 83] on button "UNDER 2.5 GOALS" at bounding box center [251, 87] width 78 height 13
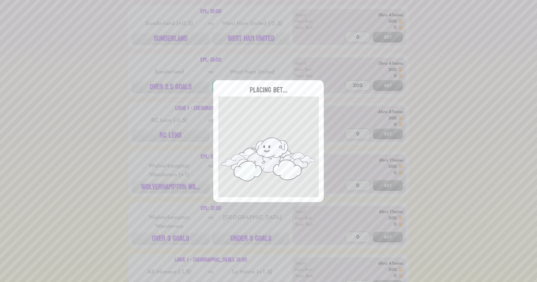
type input "0"
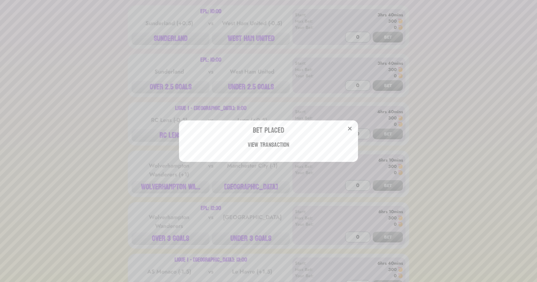
click at [170, 40] on div "Bet Placed View Transaction" at bounding box center [268, 141] width 537 height 282
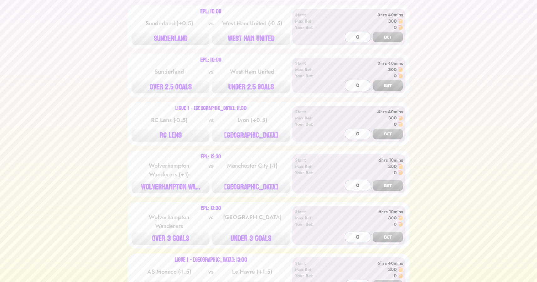
click at [170, 40] on button "SUNDERLAND" at bounding box center [171, 38] width 78 height 13
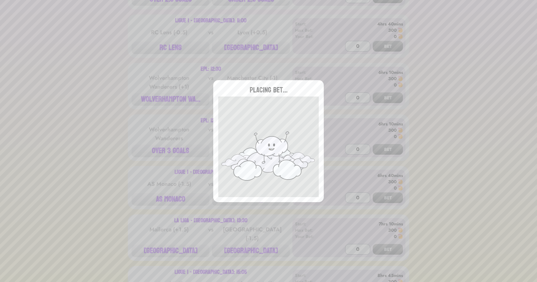
scroll to position [507, 0]
type input "0"
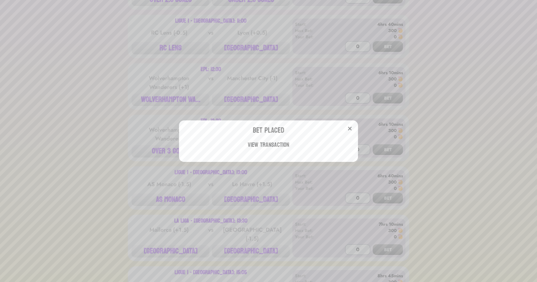
click at [106, 57] on div "Bet Placed View Transaction" at bounding box center [268, 141] width 537 height 282
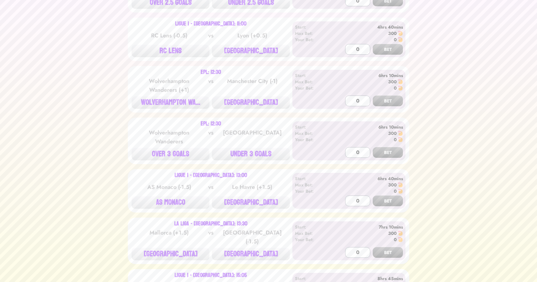
scroll to position [508, 0]
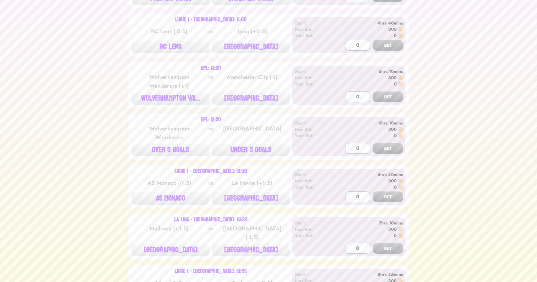
click at [246, 54] on div "Ligue 1 - France: 11:00 RC Lens (-0.5) vs Lyon (+0.5) RC LENS LYON Start: 4hrs …" at bounding box center [269, 35] width 282 height 43
click at [251, 50] on button "[GEOGRAPHIC_DATA]" at bounding box center [251, 47] width 78 height 13
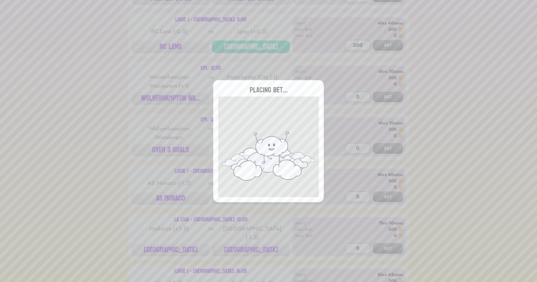
type input "0"
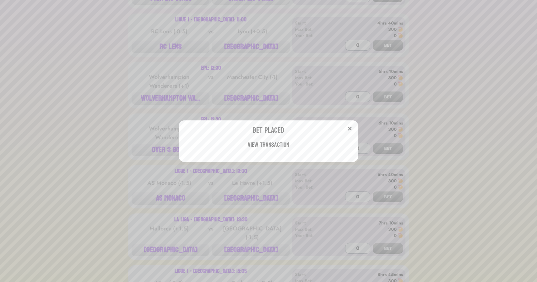
click at [164, 196] on div "Bet Placed View Transaction" at bounding box center [268, 141] width 537 height 282
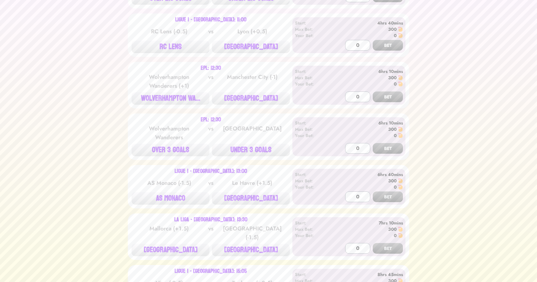
click at [164, 196] on button "AS MONACO" at bounding box center [171, 198] width 78 height 13
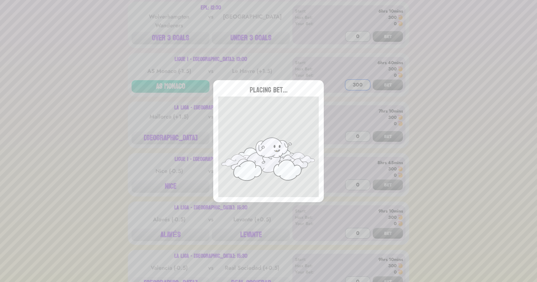
scroll to position [656, 0]
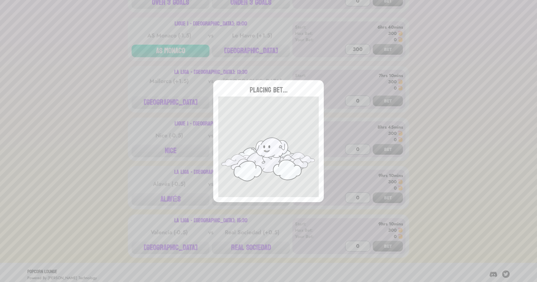
type input "0"
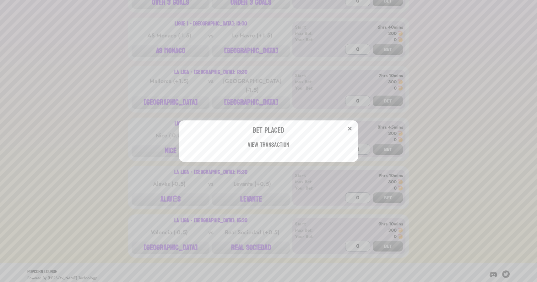
click at [148, 163] on div "Bet Placed View Transaction" at bounding box center [268, 141] width 537 height 282
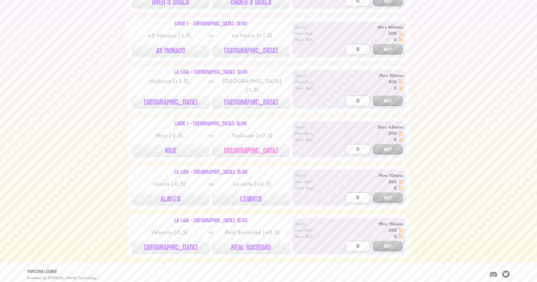
click at [245, 149] on button "[GEOGRAPHIC_DATA]" at bounding box center [251, 151] width 78 height 13
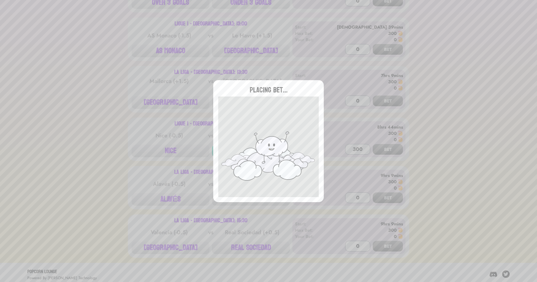
type input "0"
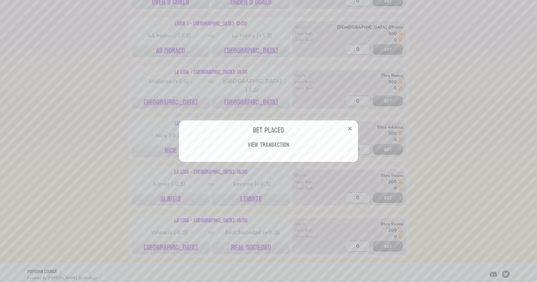
click at [146, 91] on div "Bet Placed View Transaction" at bounding box center [268, 141] width 537 height 282
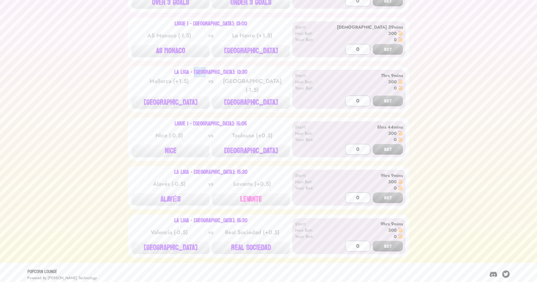
click at [248, 197] on button "LEVANTE" at bounding box center [251, 199] width 78 height 13
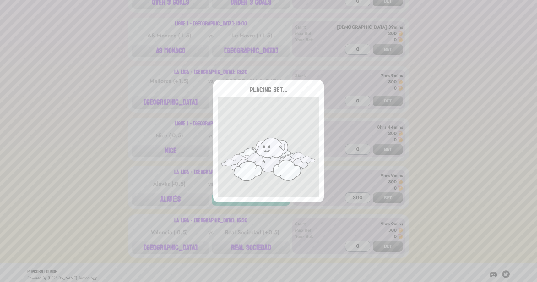
type input "0"
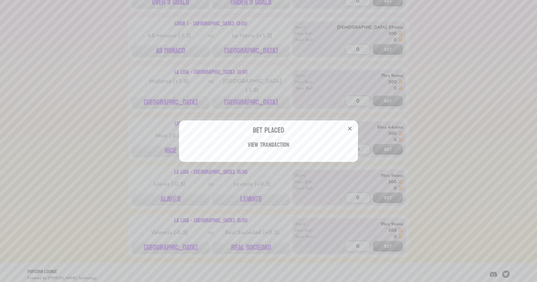
click at [251, 246] on div "Bet Placed View Transaction" at bounding box center [268, 141] width 537 height 282
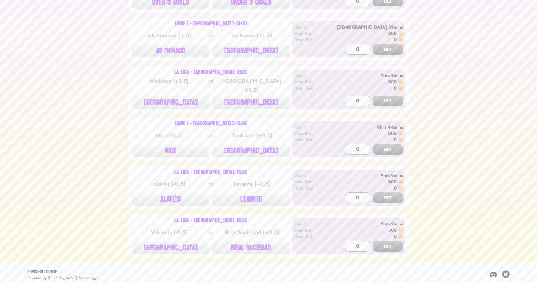
click at [251, 246] on button "REAL SOCIEDAD" at bounding box center [251, 247] width 78 height 13
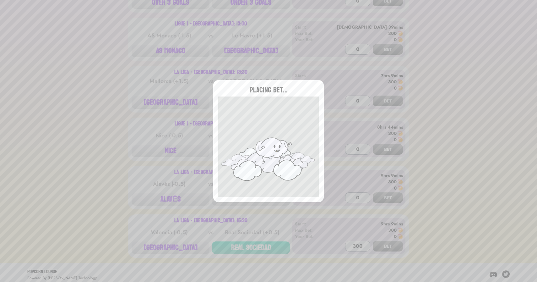
type input "0"
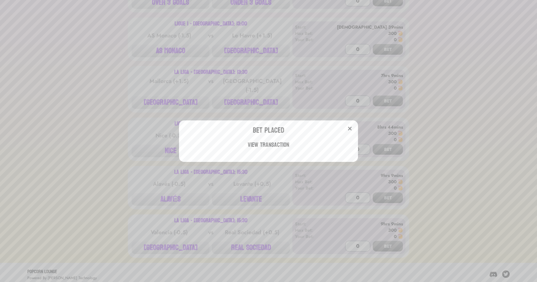
click at [143, 94] on div "Bet Placed View Transaction" at bounding box center [268, 141] width 537 height 282
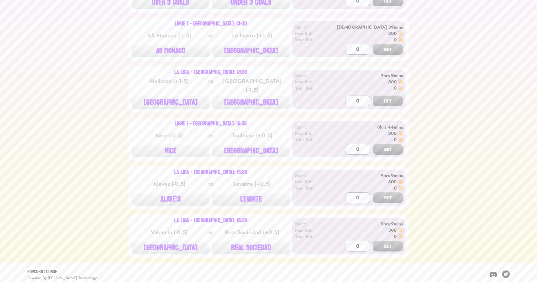
scroll to position [0, 0]
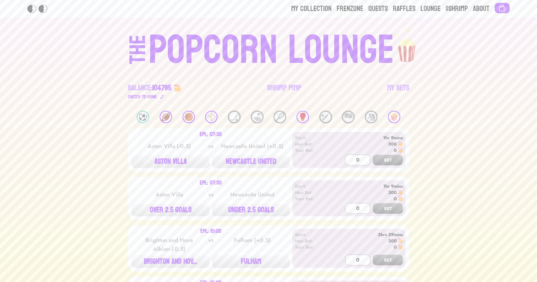
click at [212, 116] on div "⚾️" at bounding box center [211, 117] width 13 height 13
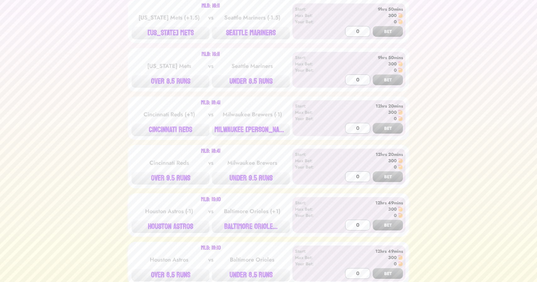
scroll to position [523, 0]
click at [168, 26] on button "[US_STATE] METS" at bounding box center [171, 32] width 78 height 13
type input "300"
click at [373, 25] on button "BET" at bounding box center [388, 30] width 30 height 11
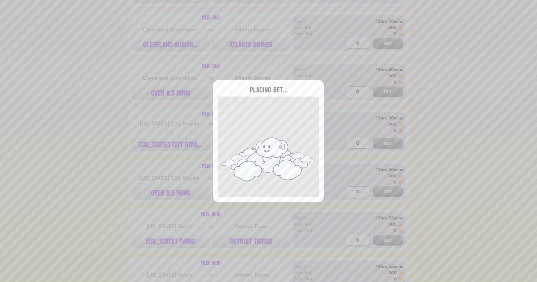
scroll to position [803, 0]
type input "0"
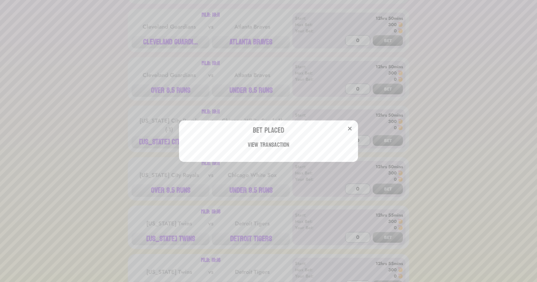
click at [91, 93] on div "Bet Placed View Transaction" at bounding box center [268, 141] width 537 height 282
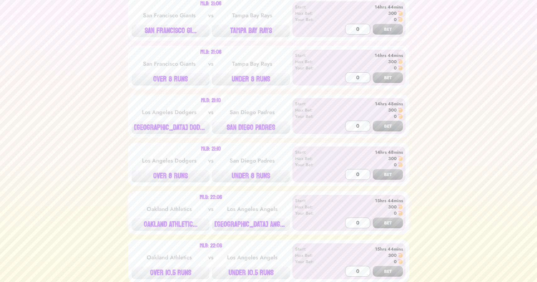
scroll to position [1303, 0]
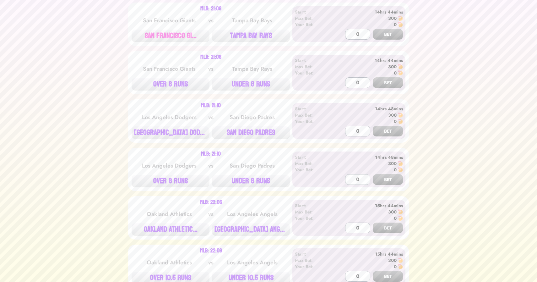
click at [173, 30] on button "SAN FRANCISCO GI..." at bounding box center [171, 36] width 78 height 13
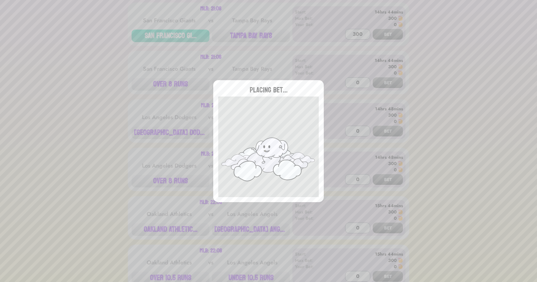
type input "0"
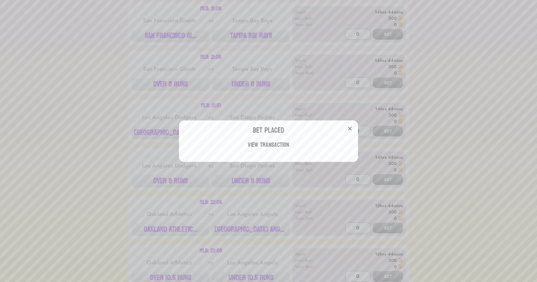
click at [153, 125] on div "Bet Placed View Transaction" at bounding box center [268, 141] width 537 height 282
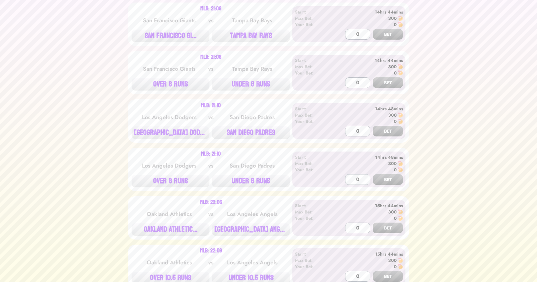
click at [153, 126] on button "[GEOGRAPHIC_DATA] DODG..." at bounding box center [171, 132] width 78 height 13
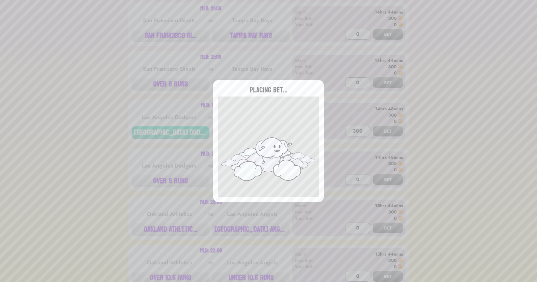
type input "0"
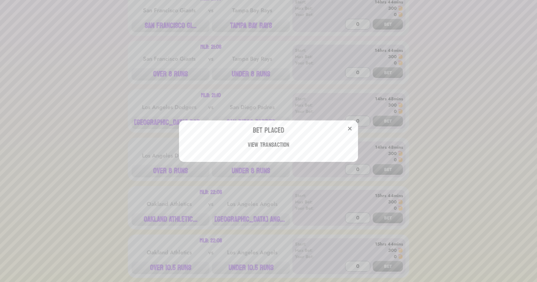
scroll to position [1327, 0]
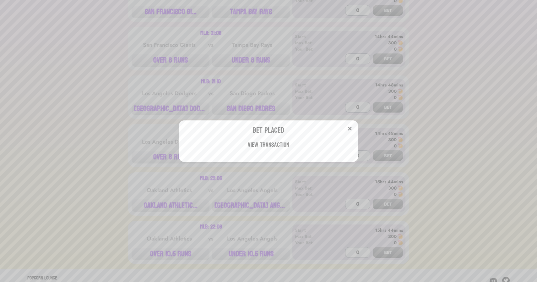
click at [119, 160] on div "Bet Placed View Transaction" at bounding box center [268, 141] width 537 height 282
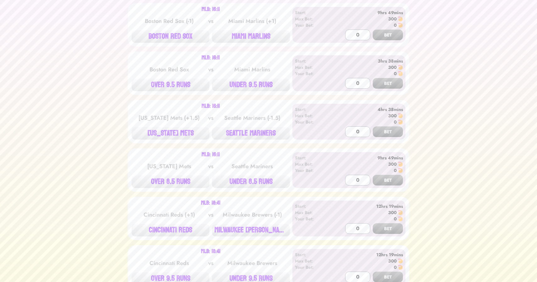
scroll to position [423, 0]
click at [174, 30] on button "BOSTON RED SOX" at bounding box center [171, 35] width 78 height 13
type input "300"
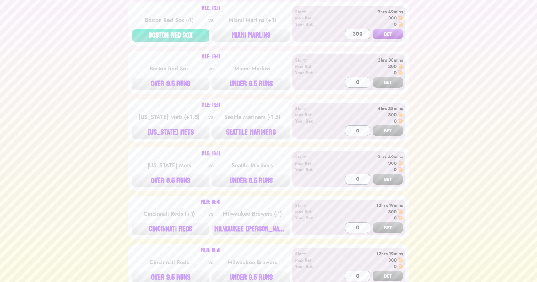
click at [373, 29] on button "BET" at bounding box center [388, 34] width 30 height 11
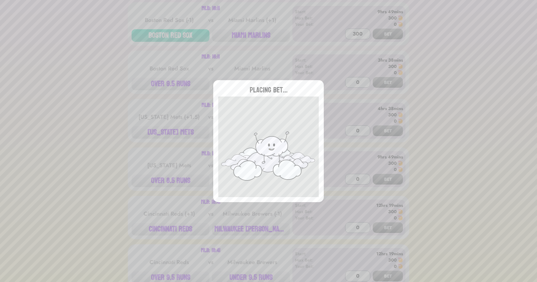
type input "0"
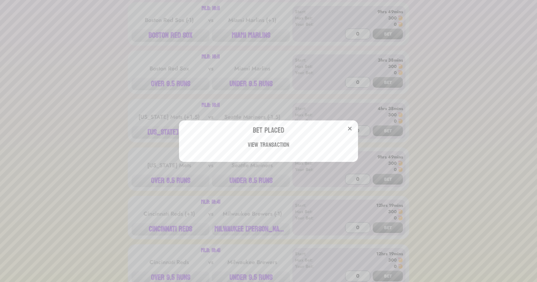
click at [99, 121] on div "Bet Placed View Transaction" at bounding box center [268, 141] width 537 height 282
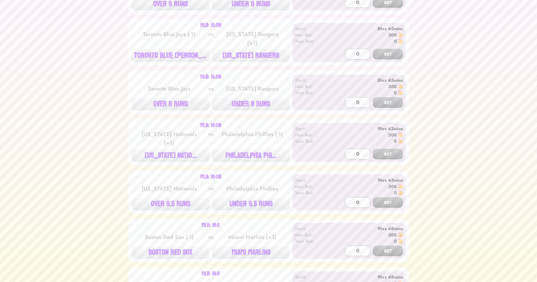
scroll to position [0, 0]
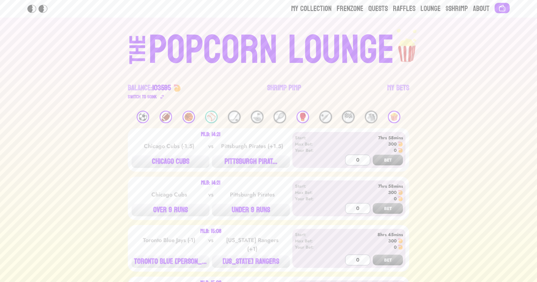
click at [304, 113] on div "🥊" at bounding box center [303, 117] width 13 height 13
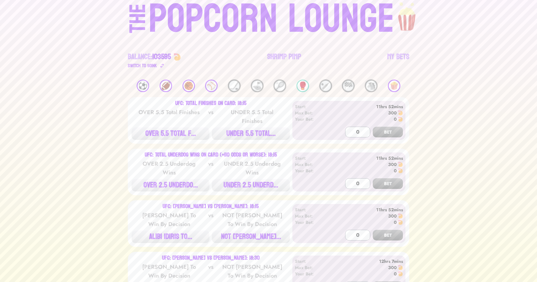
scroll to position [41, 0]
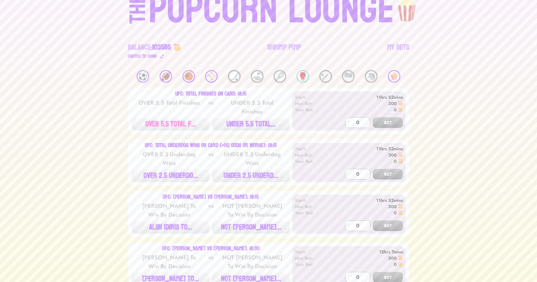
click at [153, 129] on button "OVER 5.5 TOTAL F..." at bounding box center [171, 124] width 78 height 13
type input "300"
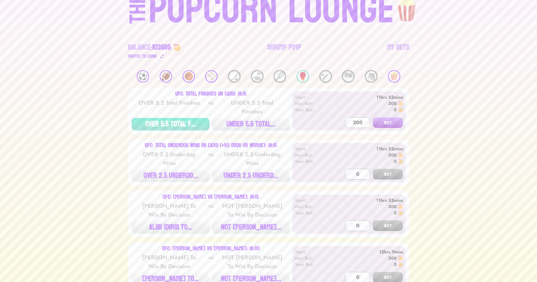
click at [373, 117] on button "BET" at bounding box center [388, 122] width 30 height 11
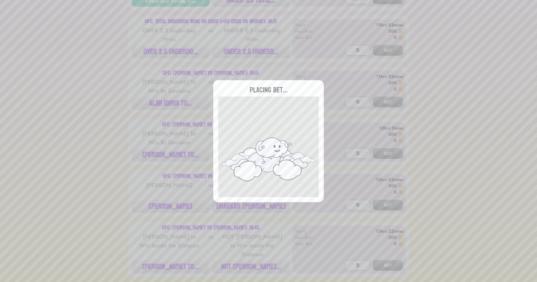
scroll to position [168, 0]
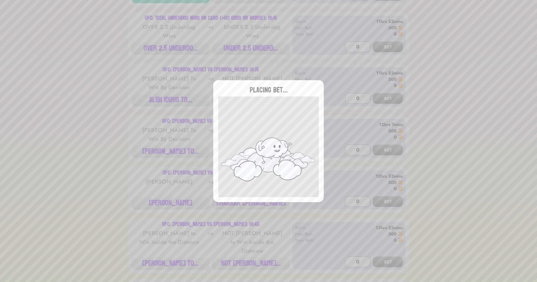
type input "0"
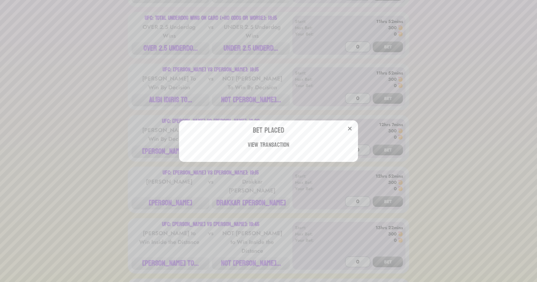
click at [248, 50] on div "Bet Placed View Transaction" at bounding box center [268, 141] width 537 height 282
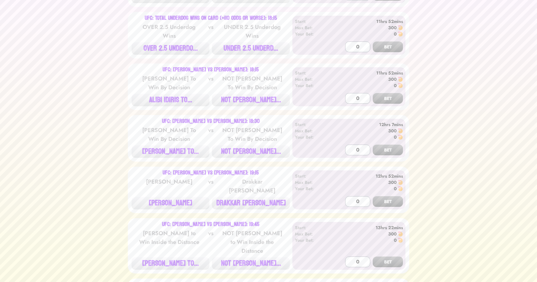
click at [248, 50] on button "UNDER 2.5 UNDERD..." at bounding box center [251, 48] width 78 height 13
type input "300"
click at [373, 41] on button "BET" at bounding box center [388, 46] width 30 height 11
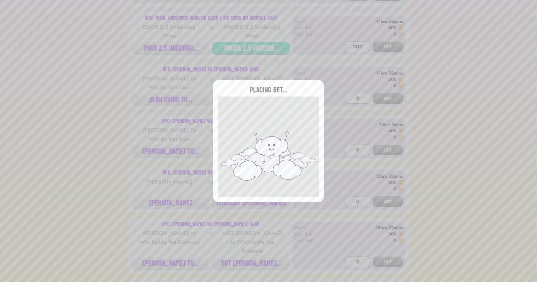
type input "0"
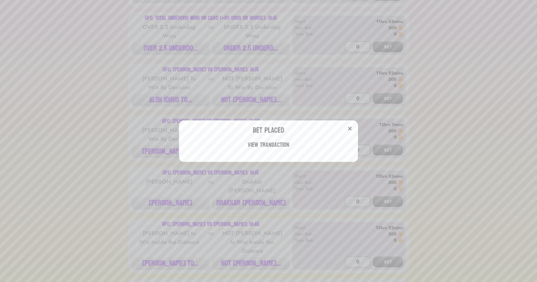
click at [115, 75] on div "Bet Placed View Transaction" at bounding box center [268, 141] width 537 height 282
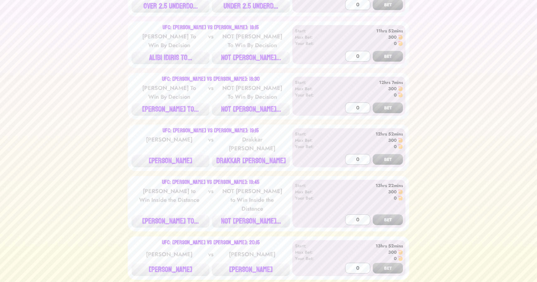
scroll to position [214, 0]
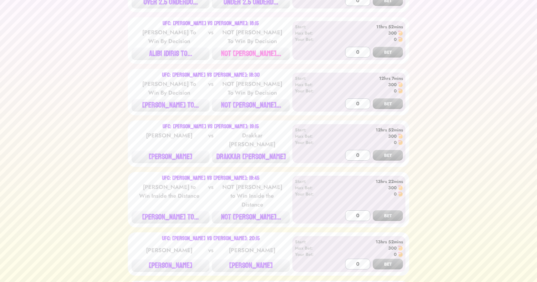
click at [251, 53] on button "NOT [PERSON_NAME]..." at bounding box center [251, 53] width 78 height 13
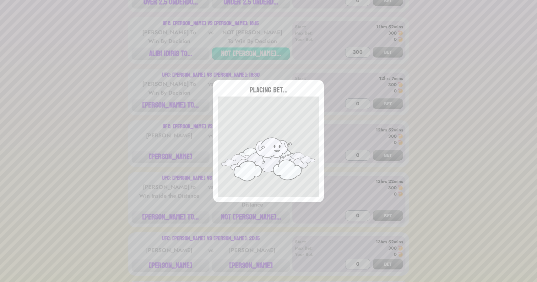
type input "0"
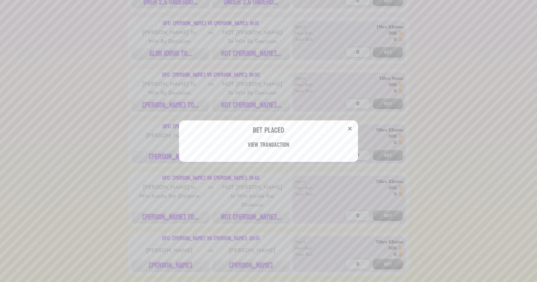
click at [141, 89] on div "Bet Placed View Transaction" at bounding box center [268, 141] width 537 height 282
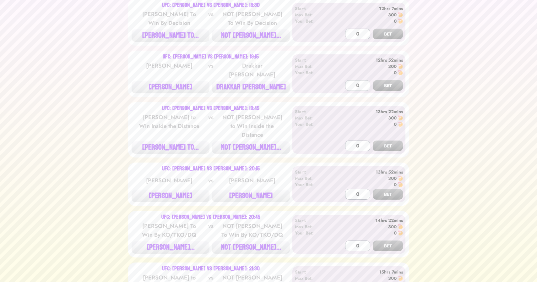
scroll to position [285, 0]
click at [248, 34] on button "NOT [PERSON_NAME]..." at bounding box center [251, 34] width 78 height 13
type input "300"
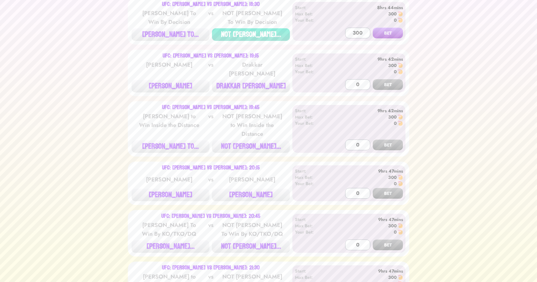
click at [373, 28] on button "BET" at bounding box center [388, 33] width 30 height 11
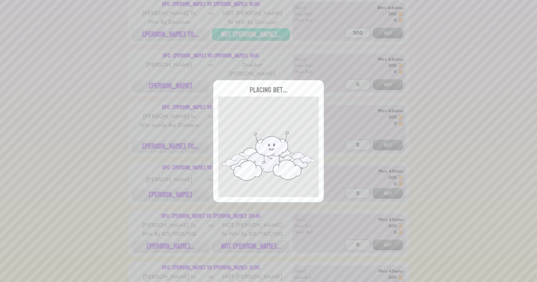
type input "0"
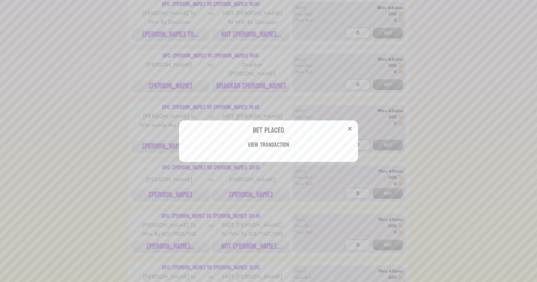
click at [161, 87] on div "Bet Placed View Transaction" at bounding box center [268, 141] width 537 height 282
click at [161, 87] on button "[PERSON_NAME]" at bounding box center [171, 86] width 78 height 13
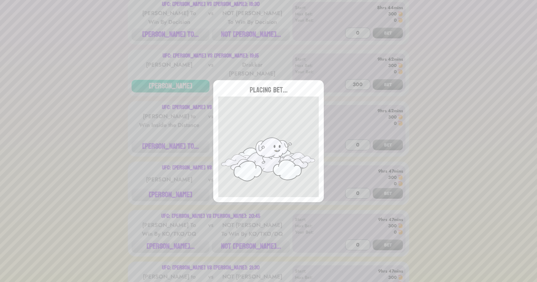
type input "0"
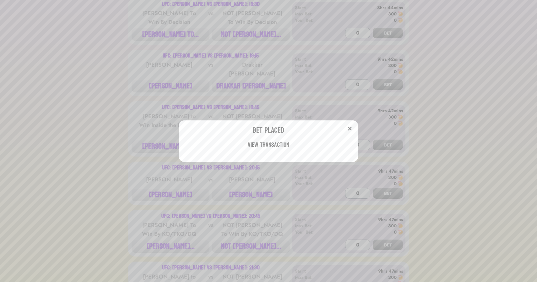
click at [143, 125] on div "Bet Placed View Transaction" at bounding box center [268, 141] width 537 height 282
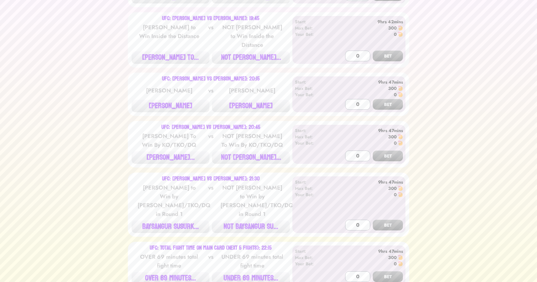
scroll to position [381, 0]
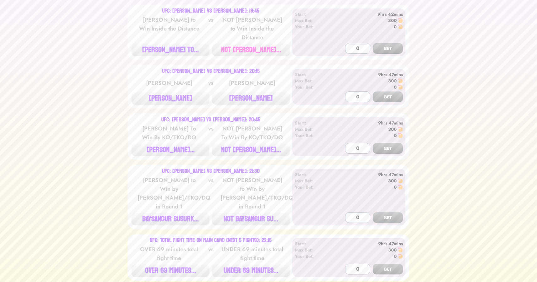
click at [249, 44] on button "NOT [PERSON_NAME]..." at bounding box center [251, 50] width 78 height 13
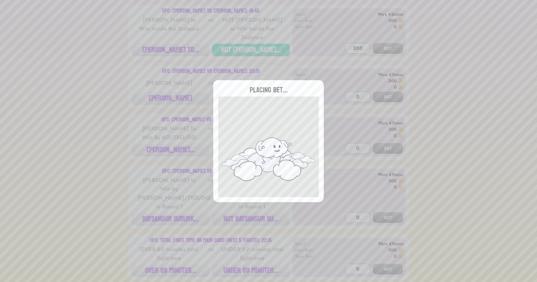
type input "0"
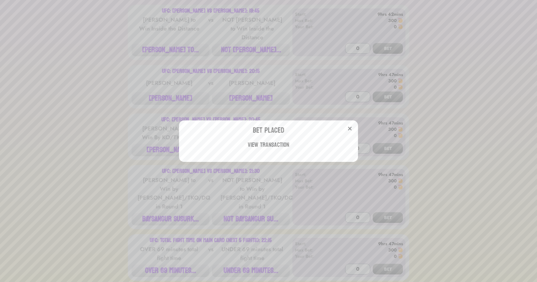
click at [118, 105] on div "Bet Placed View Transaction" at bounding box center [268, 141] width 537 height 282
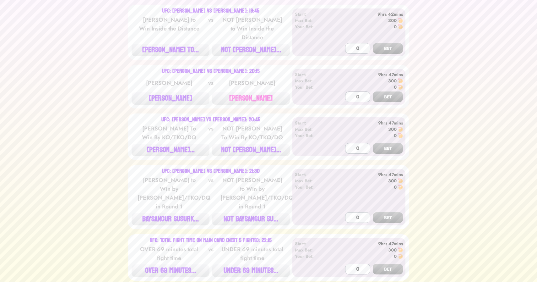
click at [245, 92] on button "[PERSON_NAME]" at bounding box center [251, 98] width 78 height 13
click at [373, 91] on button "BET" at bounding box center [388, 96] width 30 height 11
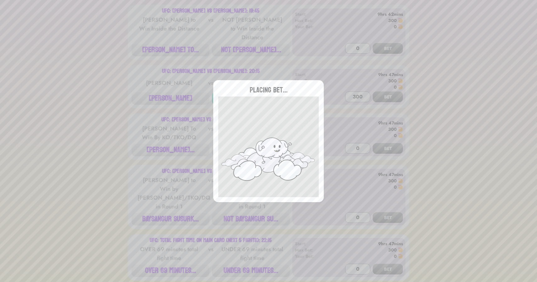
type input "0"
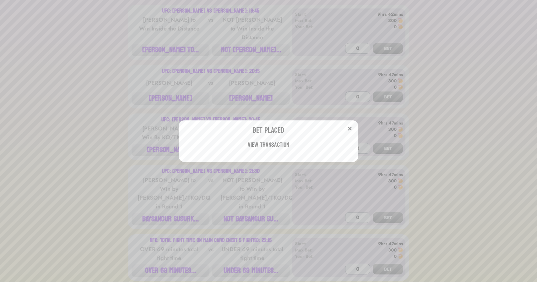
click at [148, 84] on div "Bet Placed View Transaction" at bounding box center [268, 141] width 537 height 282
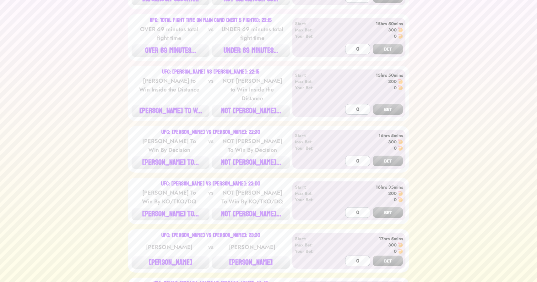
scroll to position [602, 0]
click at [235, 49] on button "UNDER 69 MINUTES..." at bounding box center [251, 49] width 78 height 13
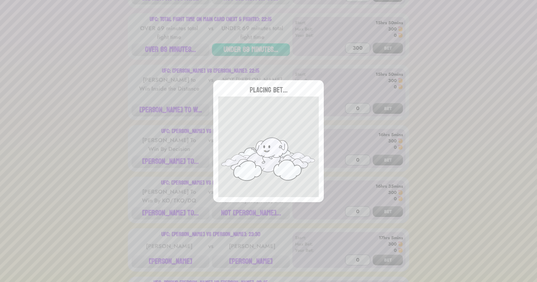
type input "0"
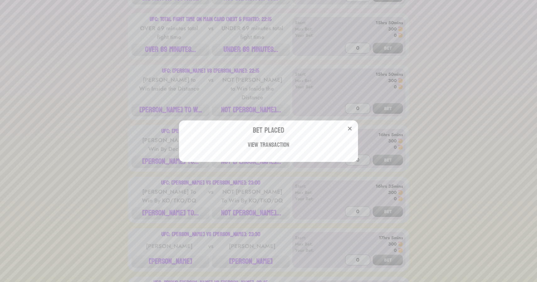
click at [159, 77] on div "Bet Placed View Transaction" at bounding box center [268, 141] width 537 height 282
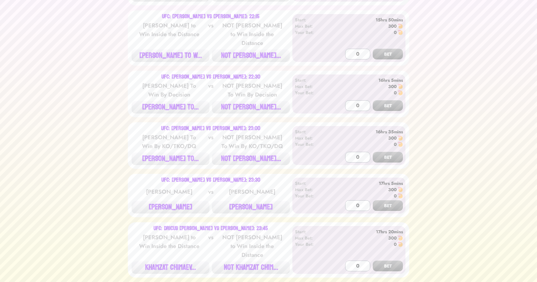
scroll to position [668, 0]
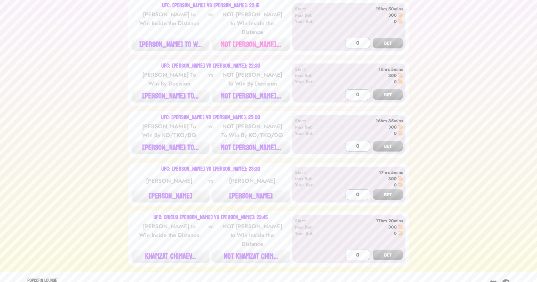
click at [245, 38] on button "NOT [PERSON_NAME]..." at bounding box center [251, 44] width 78 height 13
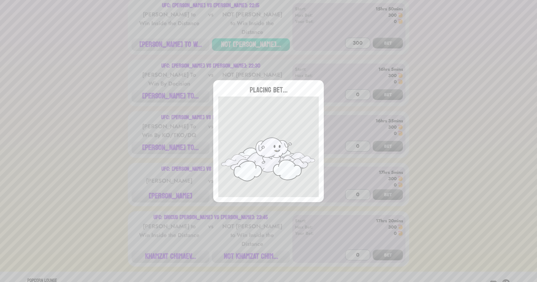
type input "0"
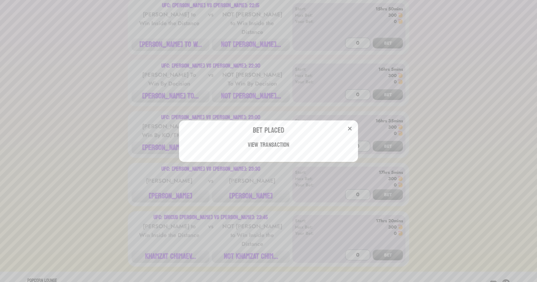
click at [268, 91] on div "Bet Placed View Transaction" at bounding box center [268, 141] width 537 height 282
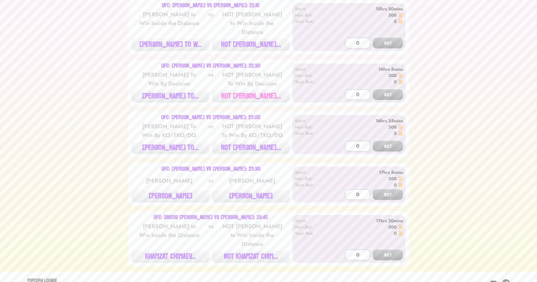
click at [242, 90] on button "NOT [PERSON_NAME]..." at bounding box center [251, 96] width 78 height 13
type input "300"
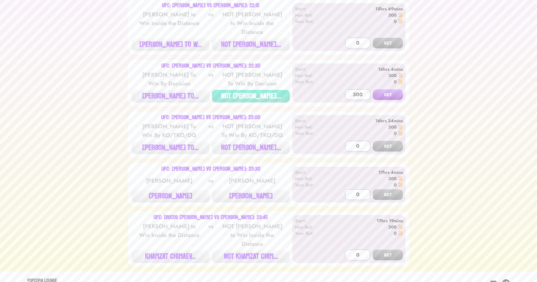
click at [373, 89] on button "BET" at bounding box center [388, 94] width 30 height 11
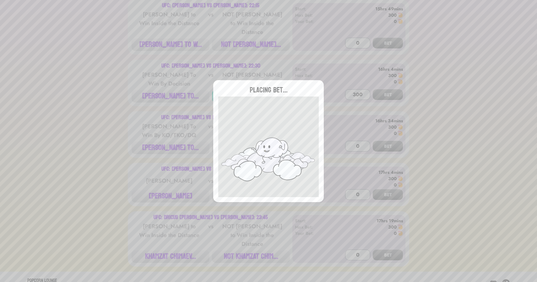
type input "0"
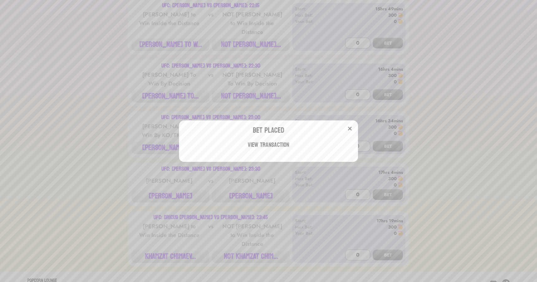
click at [234, 92] on div "Bet Placed View Transaction" at bounding box center [268, 141] width 537 height 282
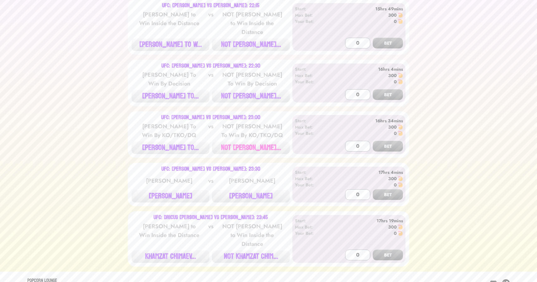
click at [243, 141] on button "NOT [PERSON_NAME]..." at bounding box center [251, 147] width 78 height 13
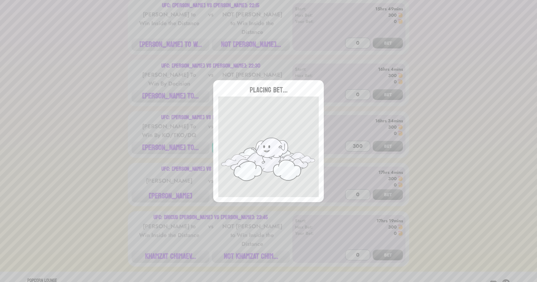
type input "0"
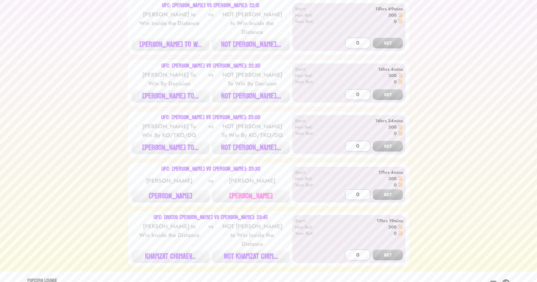
click at [252, 190] on button "[PERSON_NAME]" at bounding box center [251, 196] width 78 height 13
type input "300"
click at [373, 189] on button "BET" at bounding box center [388, 194] width 30 height 11
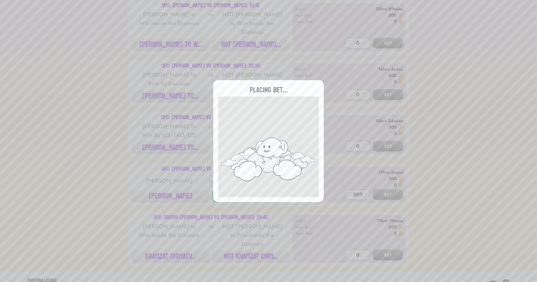
type input "0"
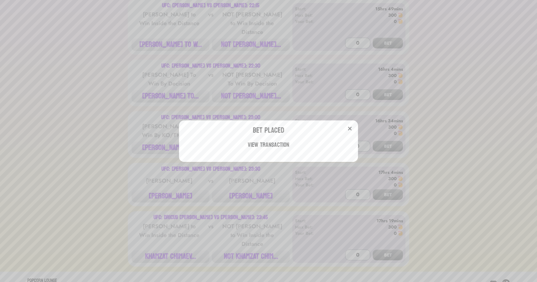
click at [132, 170] on div "Bet Placed View Transaction" at bounding box center [268, 141] width 537 height 282
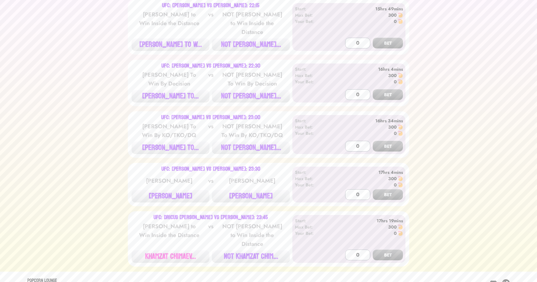
click at [166, 250] on button "KHAMZAT CHIMAEV..." at bounding box center [171, 256] width 78 height 13
type input "300"
click at [373, 250] on button "BET" at bounding box center [388, 255] width 30 height 11
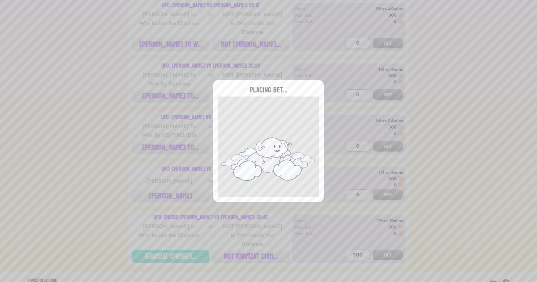
type input "0"
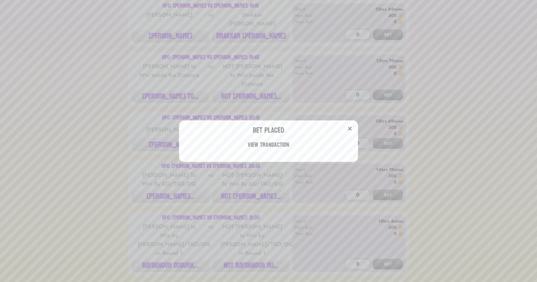
scroll to position [0, 0]
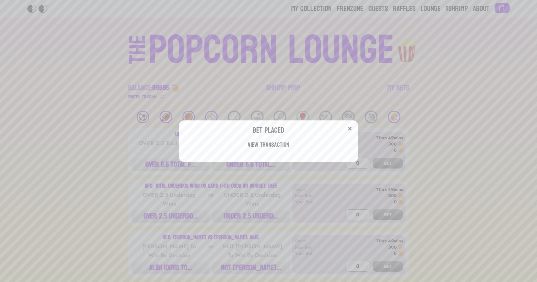
click at [248, 92] on div "Bet Placed View Transaction" at bounding box center [268, 141] width 537 height 282
